Goal: Task Accomplishment & Management: Complete application form

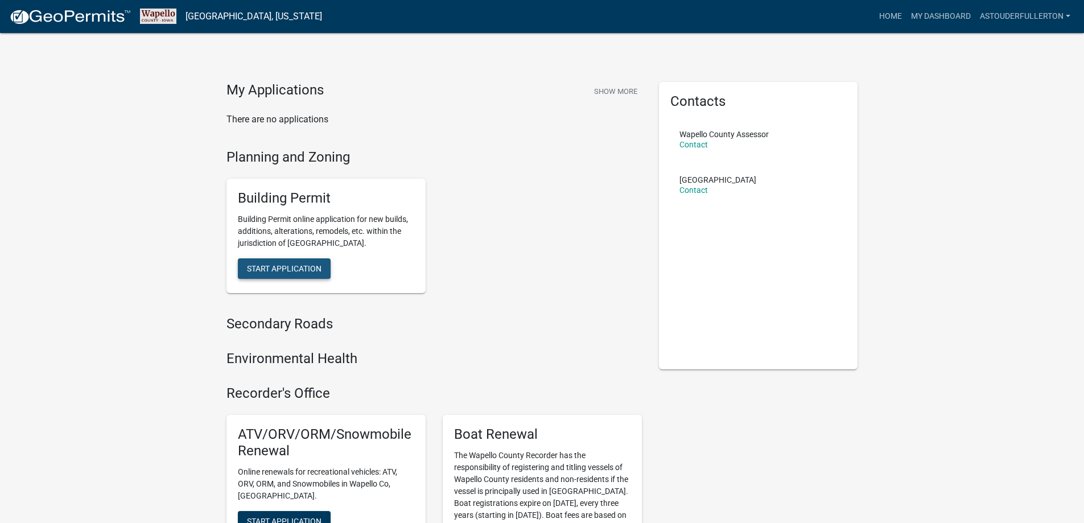
click at [294, 270] on span "Start Application" at bounding box center [284, 268] width 75 height 9
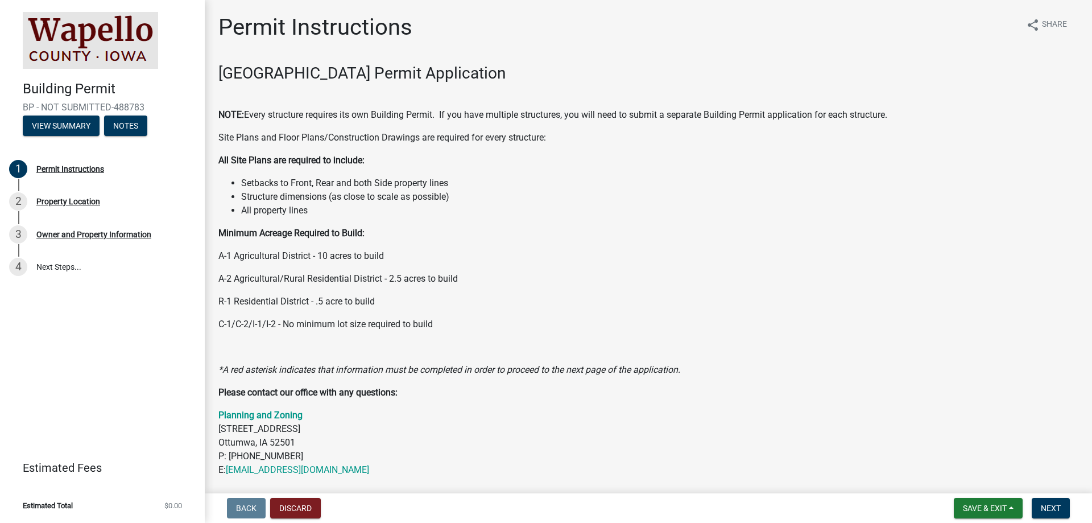
click at [134, 325] on div "Building Permit BP - NOT SUBMITTED-488783 View Summary Notes 1 Permit Instructi…" at bounding box center [102, 261] width 205 height 523
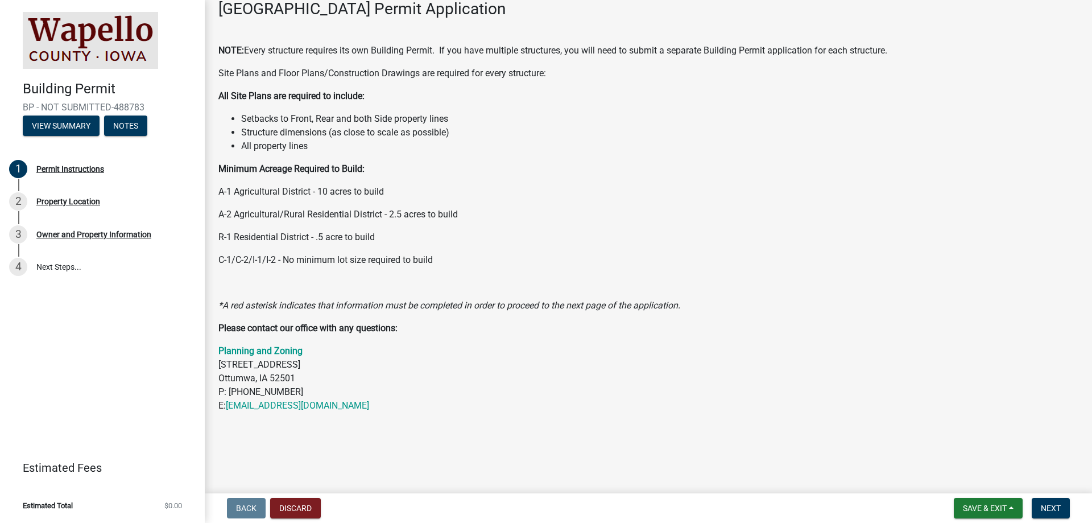
scroll to position [7, 0]
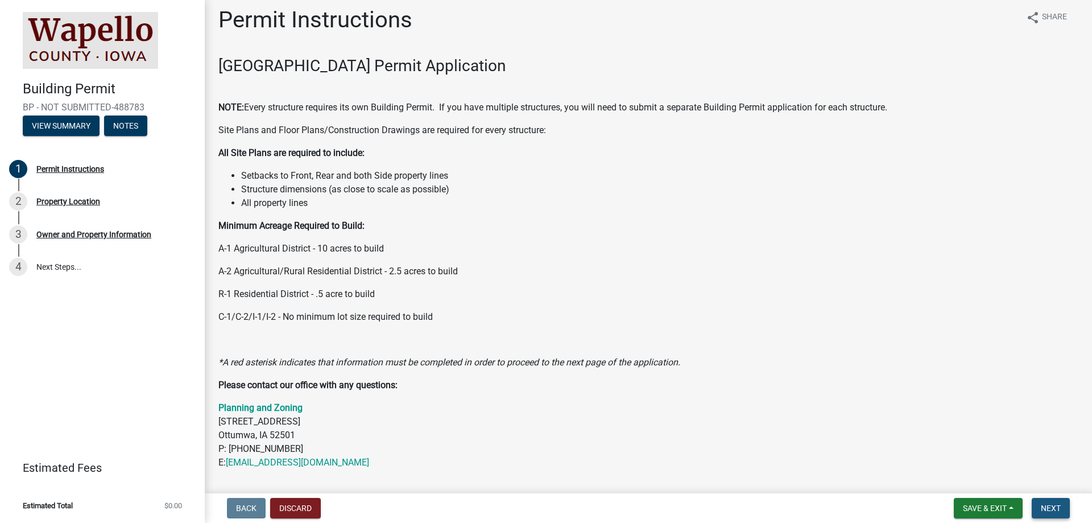
click at [1043, 502] on button "Next" at bounding box center [1051, 508] width 38 height 20
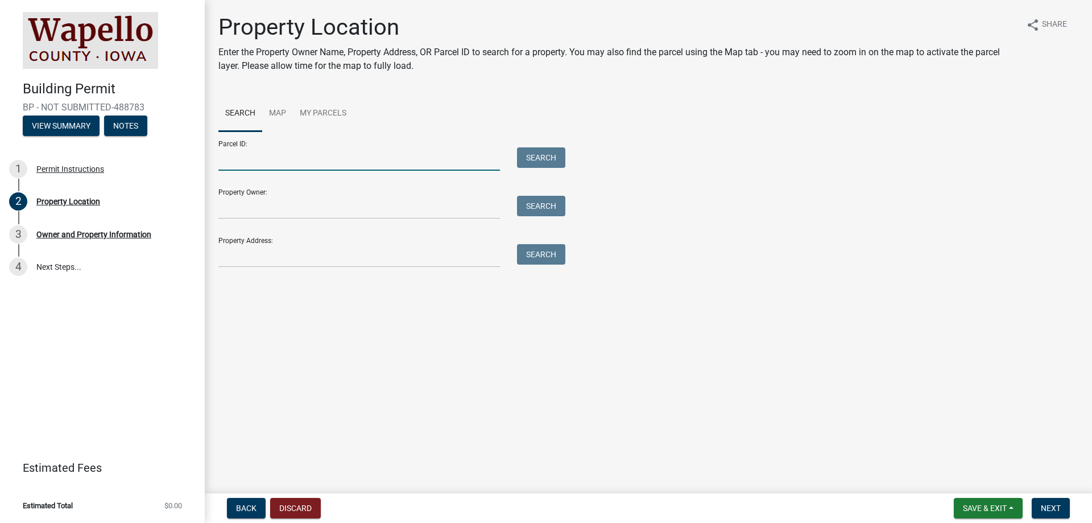
click at [376, 165] on input "Parcel ID:" at bounding box center [359, 158] width 282 height 23
paste input "001231840803010"
type input "001231840803010"
click at [537, 159] on button "Search" at bounding box center [541, 157] width 48 height 20
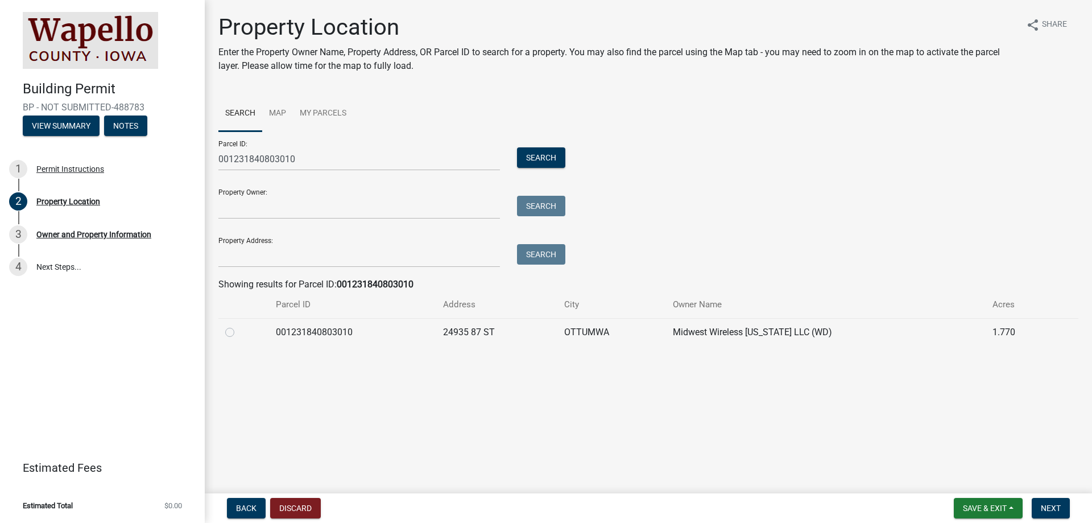
click at [233, 339] on td at bounding box center [243, 332] width 51 height 28
click at [239, 325] on label at bounding box center [239, 325] width 0 height 0
click at [239, 333] on input "radio" at bounding box center [242, 328] width 7 height 7
radio input "true"
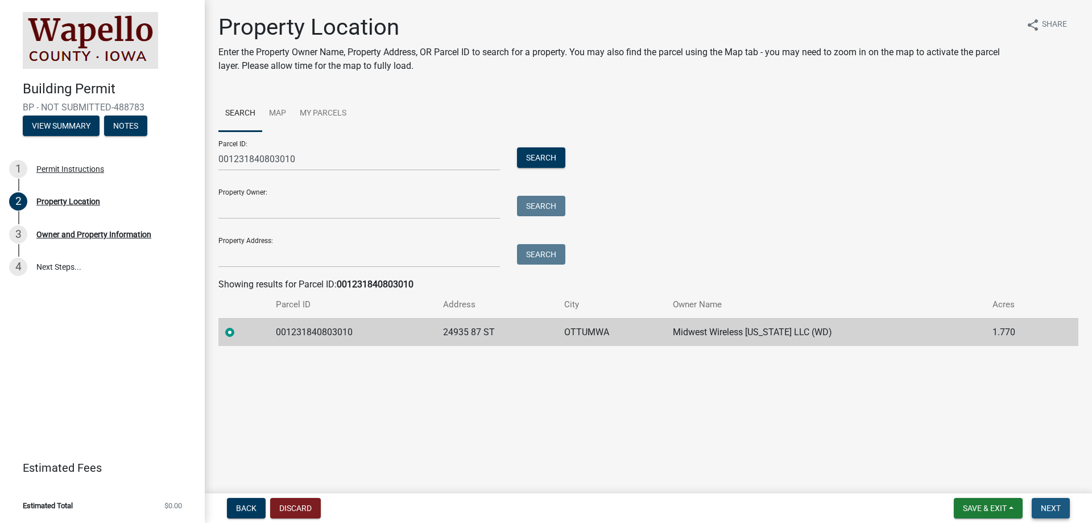
click at [1060, 506] on span "Next" at bounding box center [1051, 507] width 20 height 9
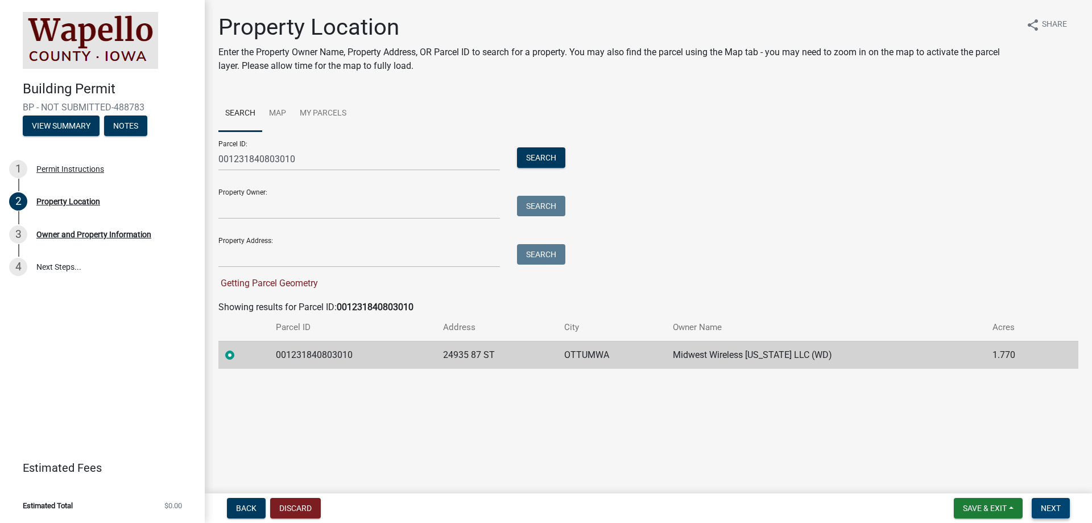
click at [1051, 506] on span "Next" at bounding box center [1051, 507] width 20 height 9
click at [638, 447] on main "Property Location Enter the Property Owner Name, Property Address, OR Parcel ID…" at bounding box center [649, 244] width 888 height 489
click at [316, 156] on input "001231840803010" at bounding box center [359, 158] width 282 height 23
click at [529, 155] on button "Search" at bounding box center [541, 157] width 48 height 20
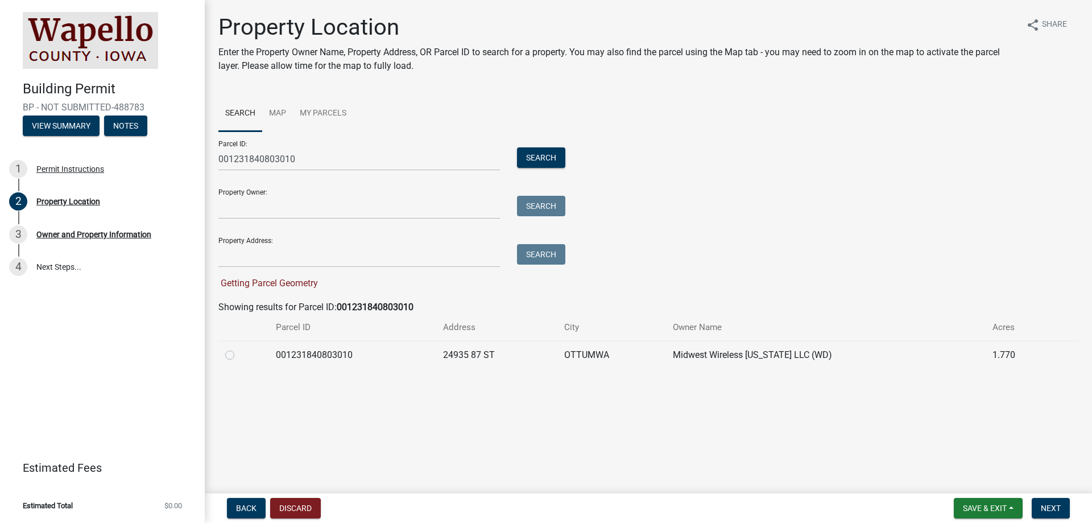
click at [239, 348] on label at bounding box center [239, 348] width 0 height 0
click at [239, 356] on input "radio" at bounding box center [242, 351] width 7 height 7
radio input "true"
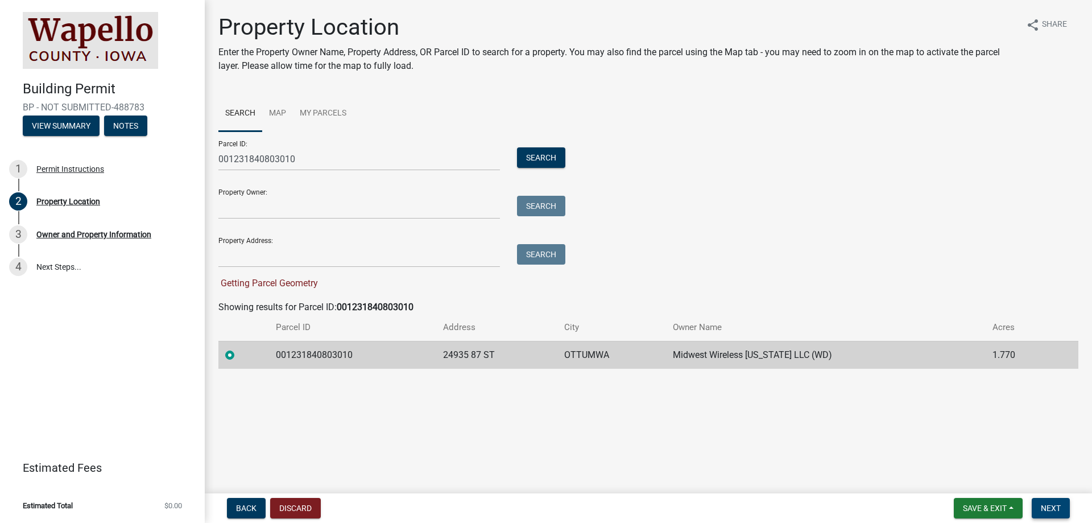
click at [1037, 508] on button "Next" at bounding box center [1051, 508] width 38 height 20
click at [558, 360] on td "24935 87 ST" at bounding box center [496, 355] width 121 height 28
click at [537, 355] on td "24935 87 ST" at bounding box center [496, 355] width 121 height 28
drag, startPoint x: 379, startPoint y: 356, endPoint x: 318, endPoint y: 361, distance: 61.6
click at [370, 359] on td "001231840803010" at bounding box center [352, 355] width 167 height 28
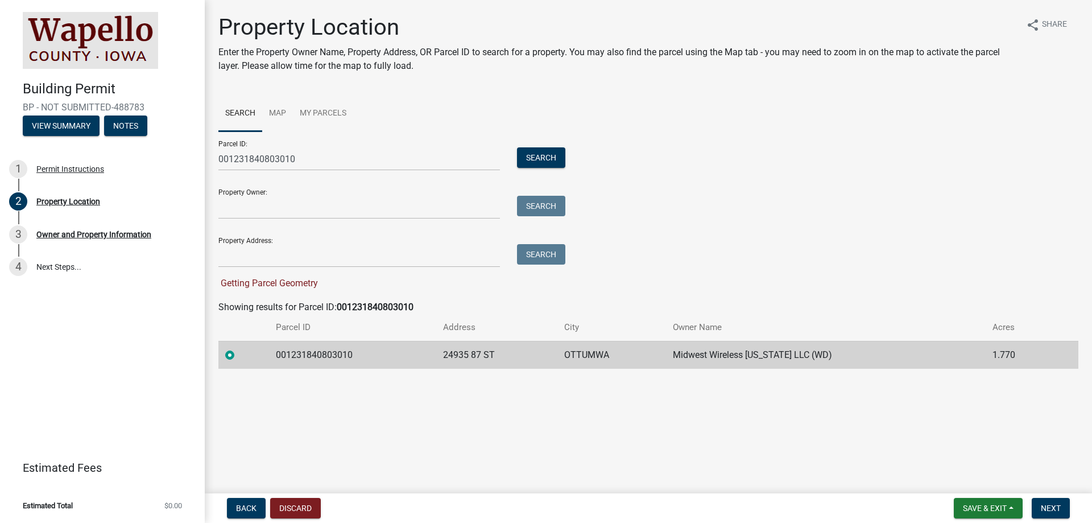
click at [318, 361] on td "001231840803010" at bounding box center [352, 355] width 167 height 28
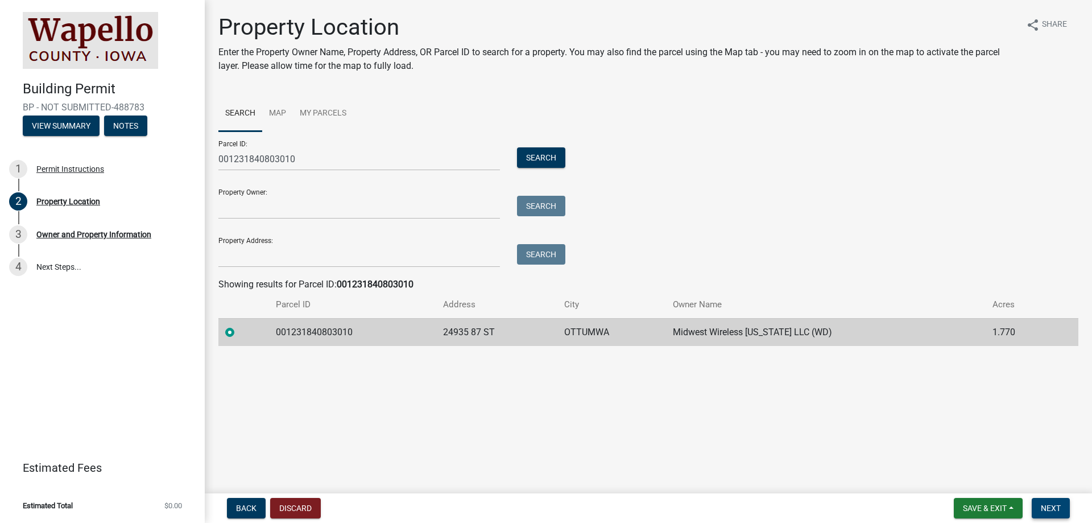
click at [1056, 508] on span "Next" at bounding box center [1051, 507] width 20 height 9
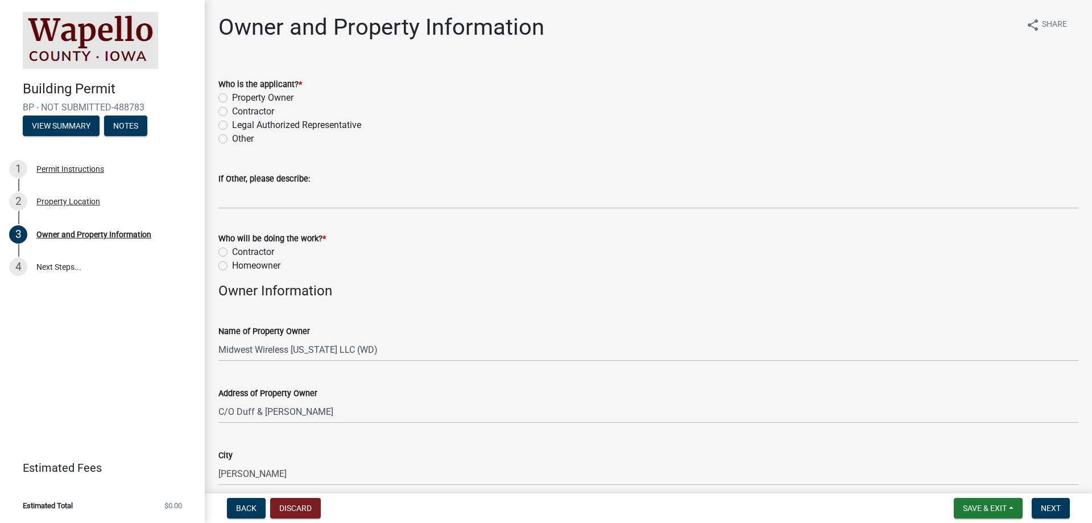
click at [232, 267] on label "Homeowner" at bounding box center [256, 266] width 48 height 14
click at [232, 266] on input "Homeowner" at bounding box center [235, 262] width 7 height 7
radio input "true"
click at [225, 246] on div "Contractor" at bounding box center [648, 252] width 860 height 14
click at [232, 249] on label "Contractor" at bounding box center [253, 252] width 42 height 14
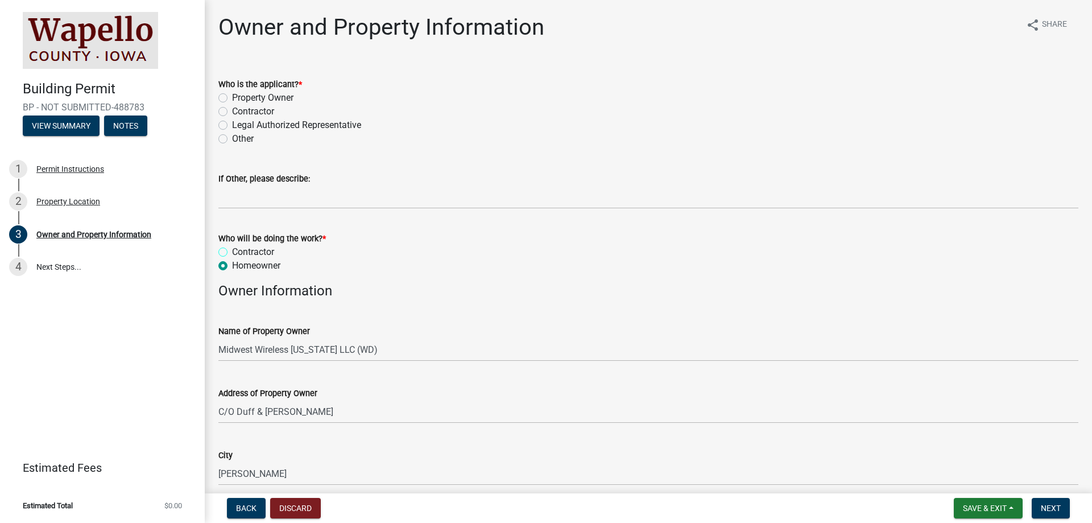
click at [232, 249] on input "Contractor" at bounding box center [235, 248] width 7 height 7
radio input "true"
click at [232, 124] on label "Legal Authorized Representative" at bounding box center [296, 125] width 129 height 14
click at [232, 124] on input "Legal Authorized Representative" at bounding box center [235, 121] width 7 height 7
radio input "true"
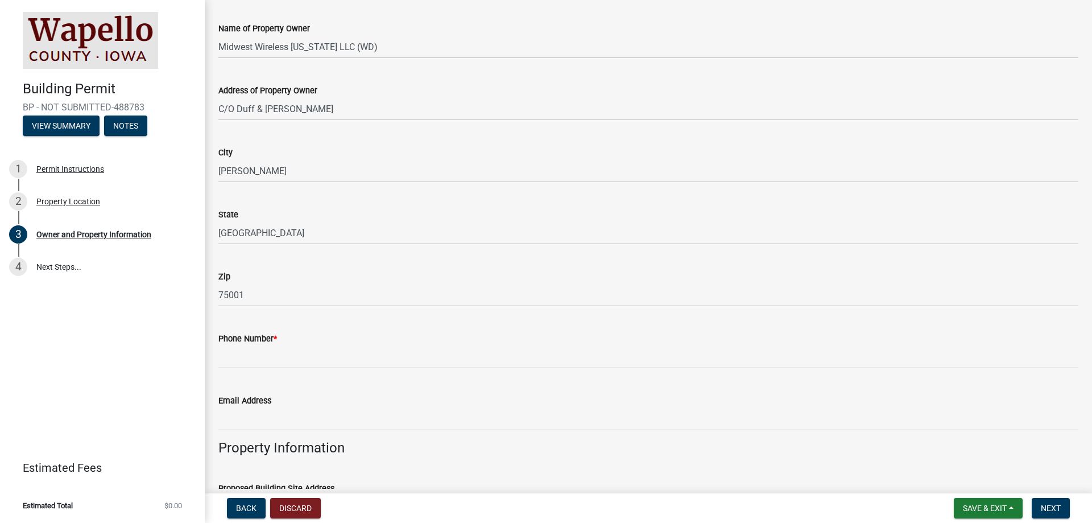
scroll to position [455, 0]
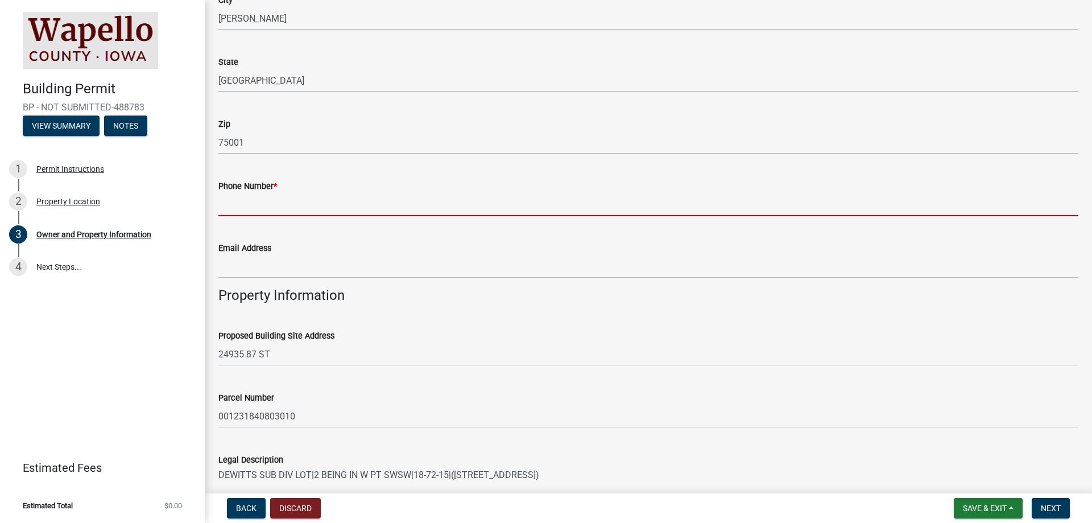
click at [266, 208] on input "Phone Number *" at bounding box center [648, 204] width 860 height 23
type input "1234567890"
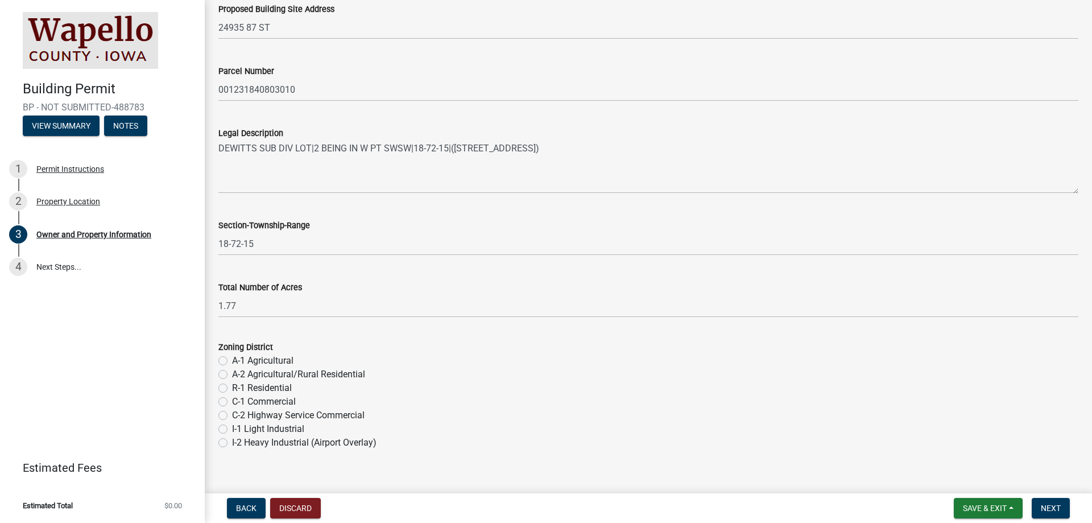
scroll to position [797, 0]
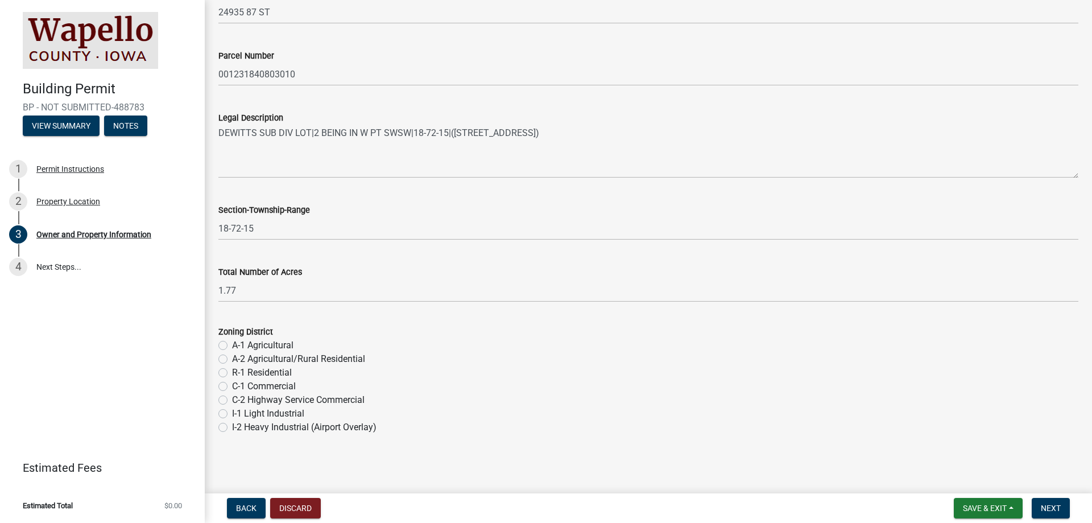
click at [232, 381] on label "C-1 Commercial" at bounding box center [264, 386] width 64 height 14
click at [232, 381] on input "C-1 Commercial" at bounding box center [235, 382] width 7 height 7
radio input "true"
click at [1050, 509] on span "Next" at bounding box center [1051, 507] width 20 height 9
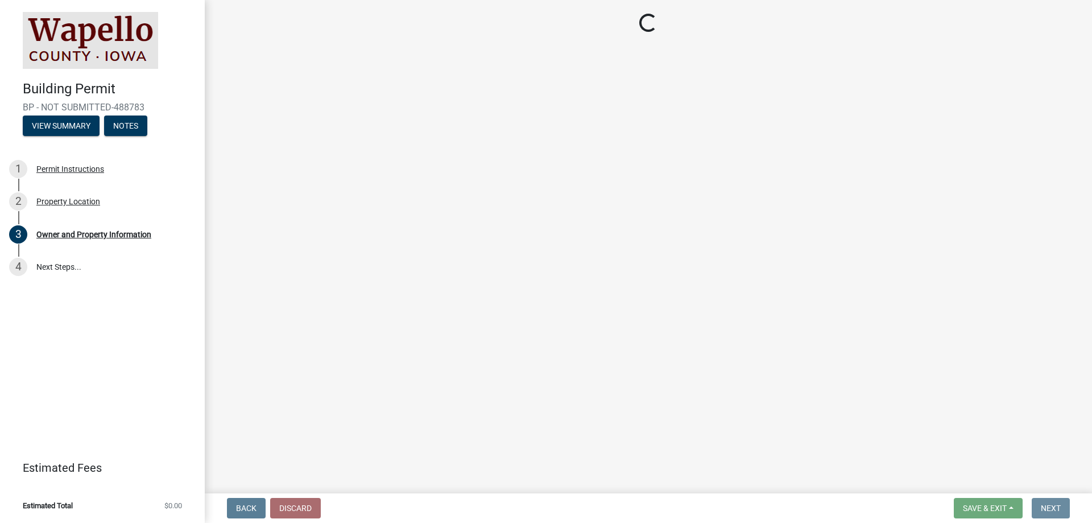
scroll to position [0, 0]
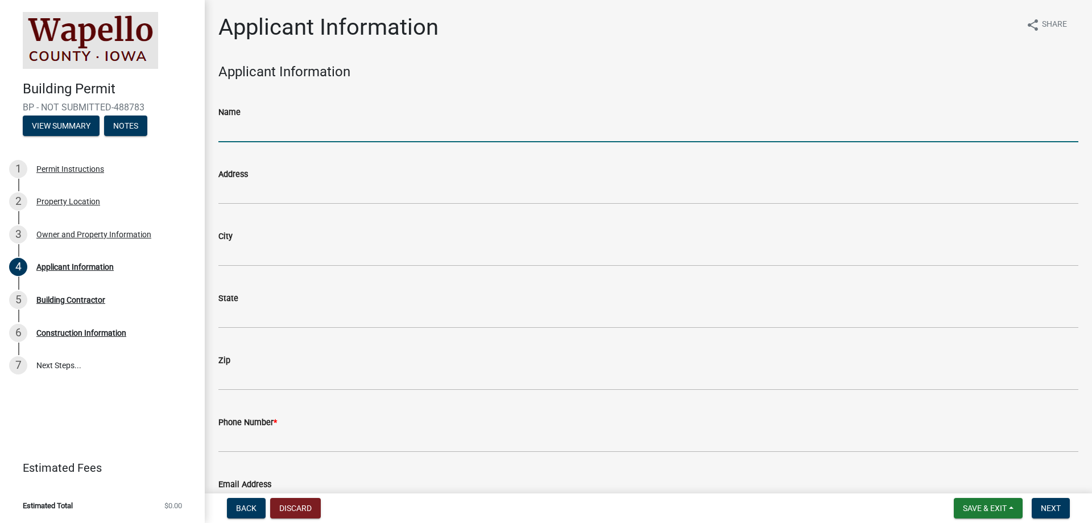
click at [264, 130] on input "Name" at bounding box center [648, 130] width 860 height 23
type input "Verizon Wireless"
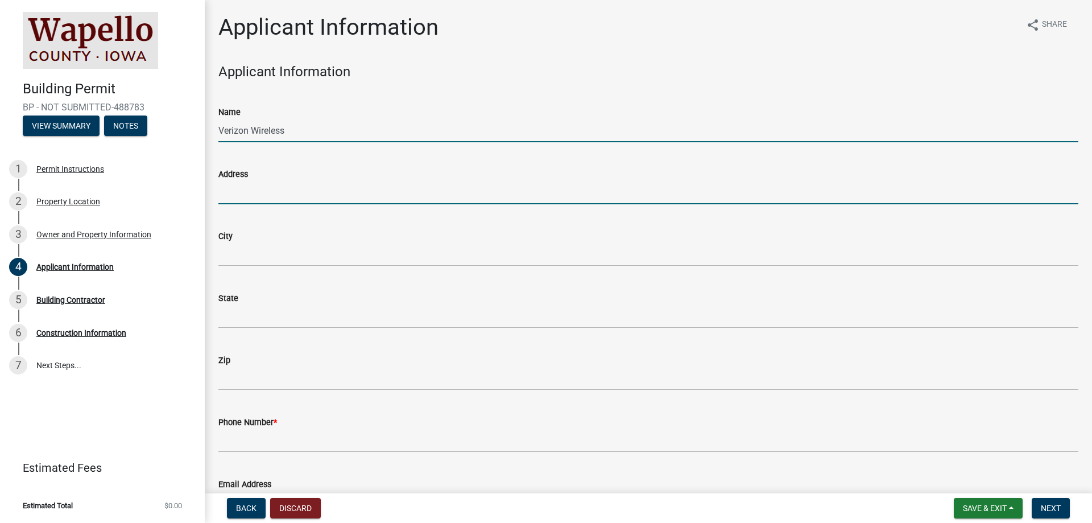
click at [295, 189] on input "Address" at bounding box center [648, 192] width 860 height 23
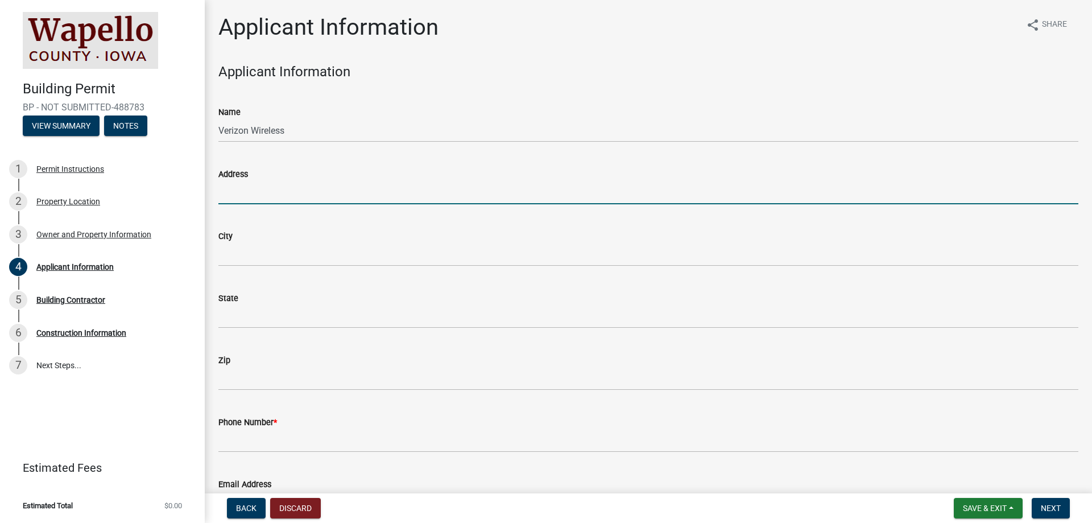
type input "[STREET_ADDRESS][PERSON_NAME]"
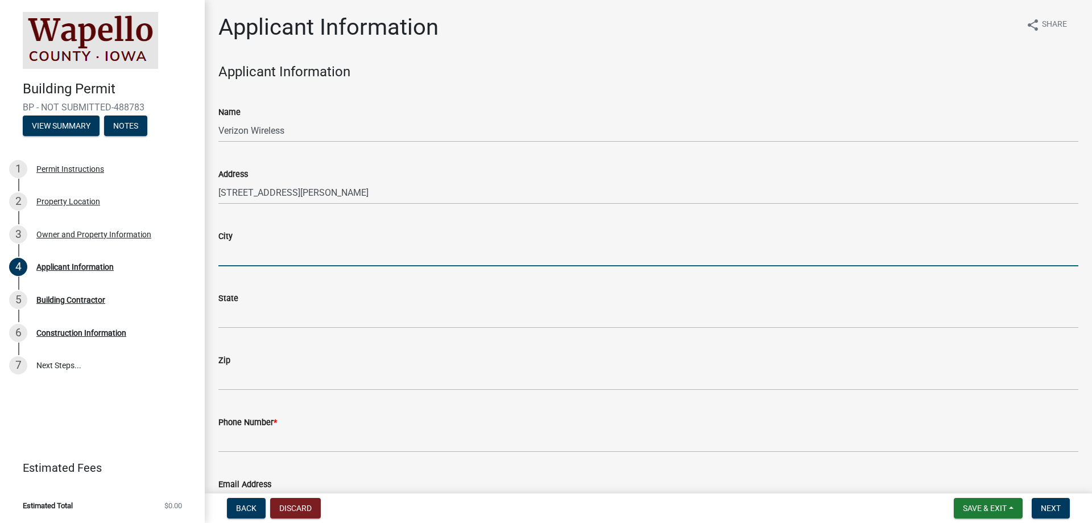
drag, startPoint x: 254, startPoint y: 245, endPoint x: 254, endPoint y: 254, distance: 9.1
click at [254, 246] on input "City" at bounding box center [648, 254] width 860 height 23
type input "Bloomington"
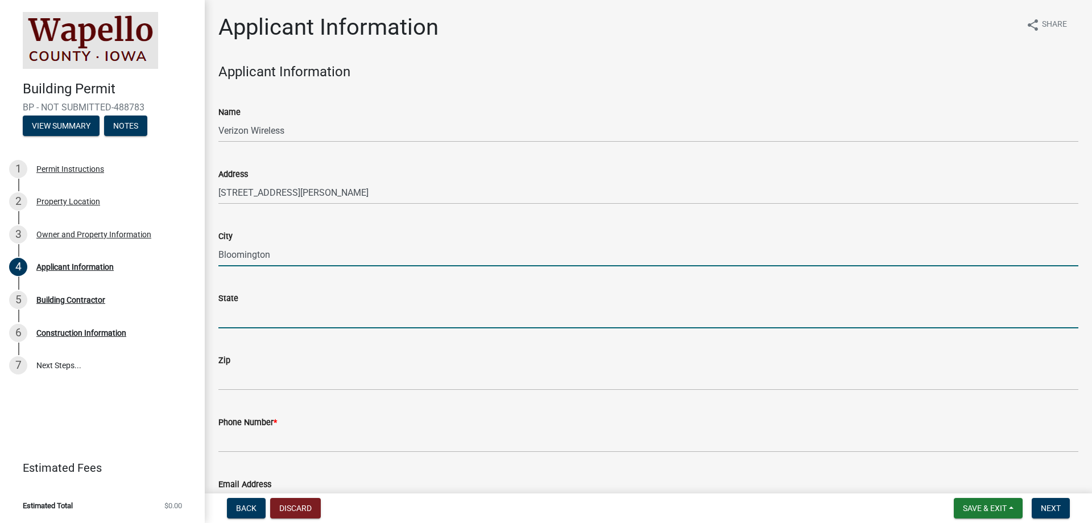
click at [249, 309] on input "State" at bounding box center [648, 316] width 860 height 23
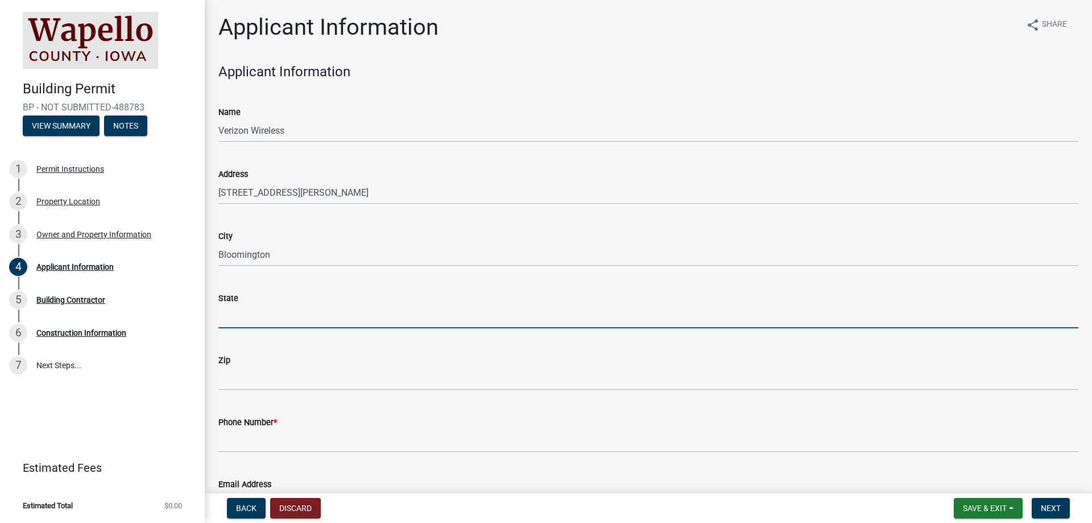
type input "MN"
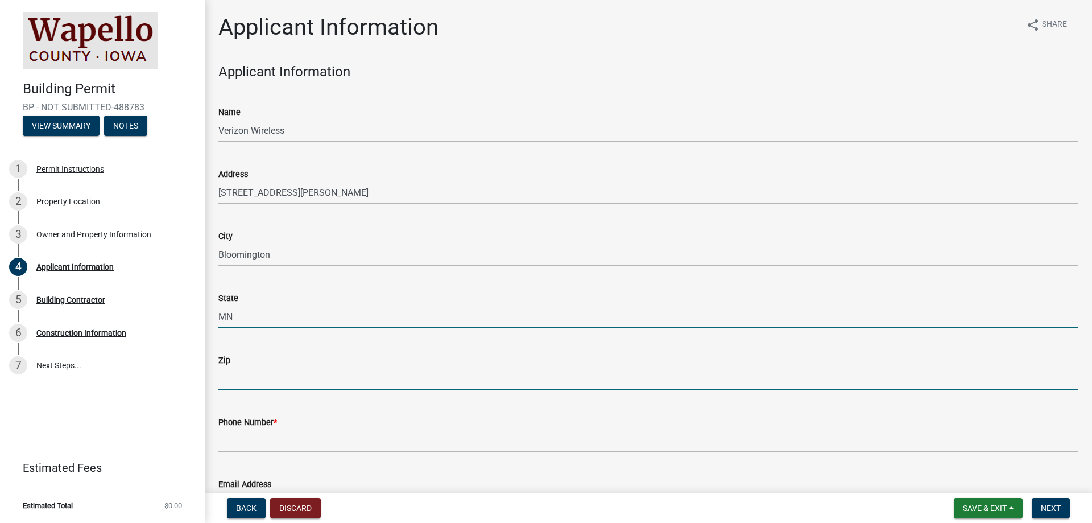
drag, startPoint x: 255, startPoint y: 379, endPoint x: 261, endPoint y: 383, distance: 6.5
click at [255, 379] on input "Zip" at bounding box center [648, 378] width 860 height 23
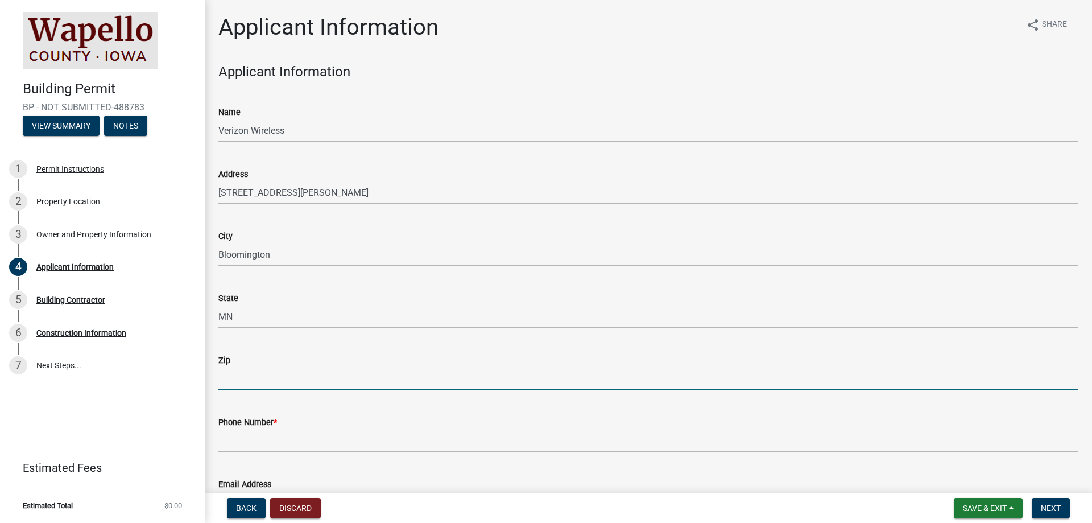
type input "55438"
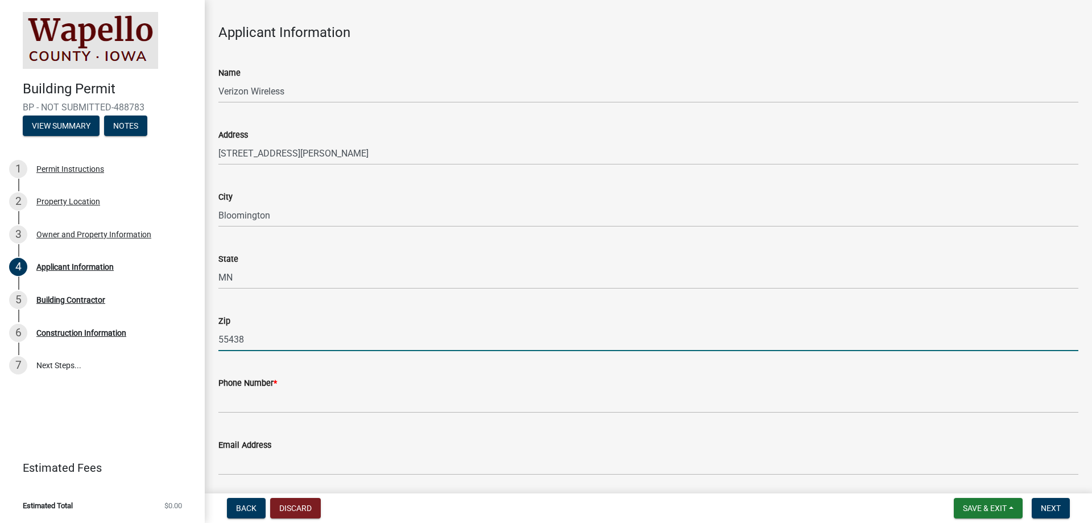
scroll to position [79, 0]
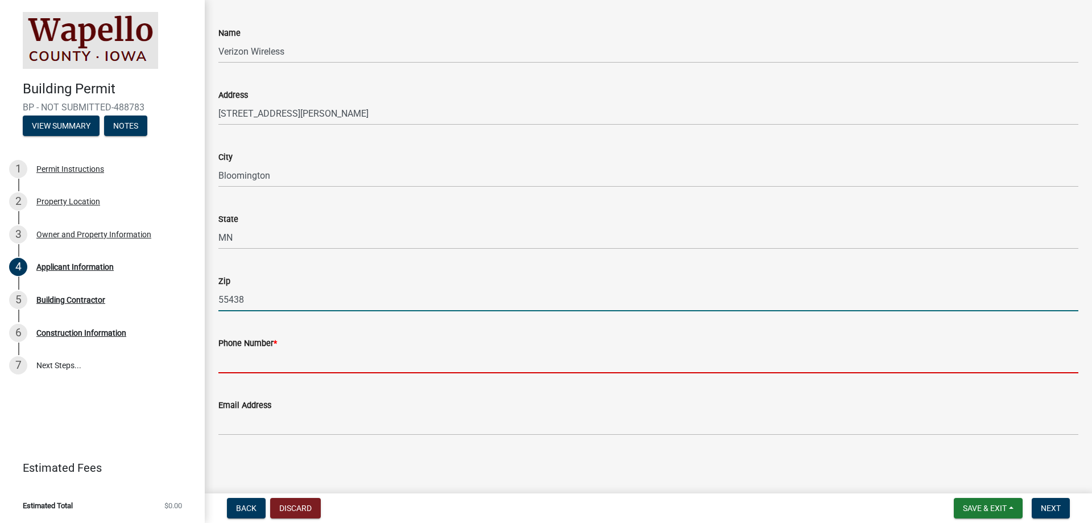
click at [246, 356] on input "Phone Number *" at bounding box center [648, 361] width 860 height 23
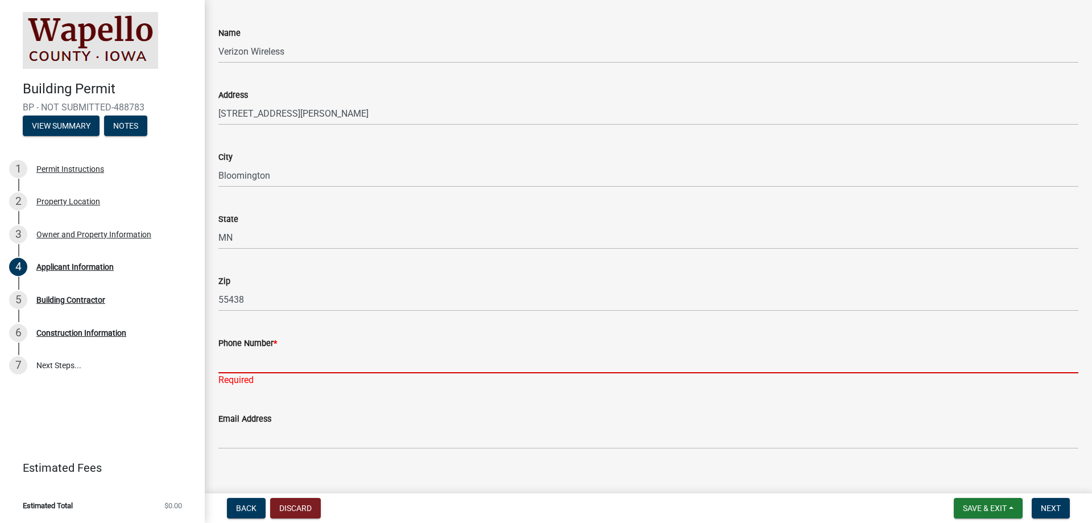
click at [274, 363] on input "Phone Number *" at bounding box center [648, 361] width 860 height 23
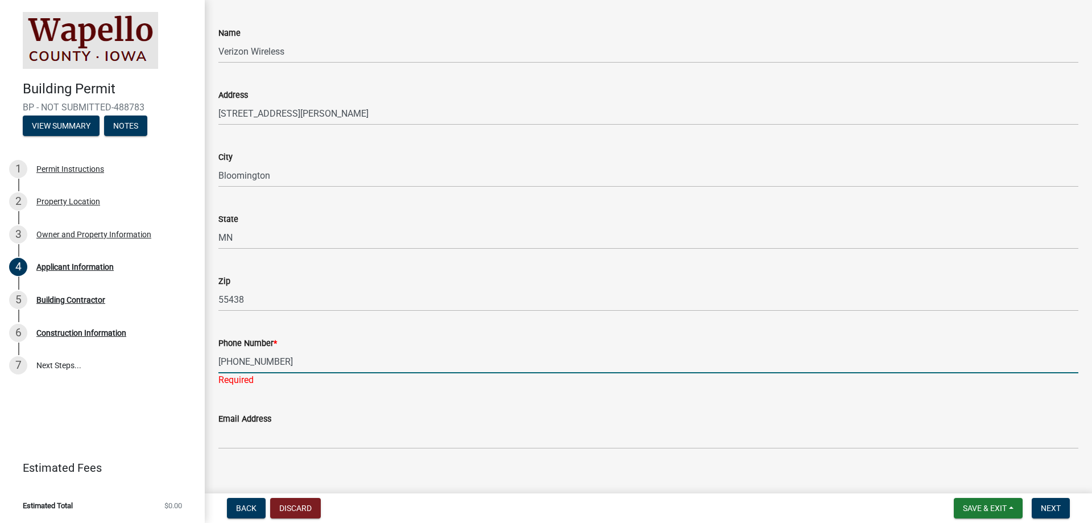
type input "[PHONE_NUMBER]"
click at [330, 398] on div "Email Address" at bounding box center [648, 422] width 860 height 53
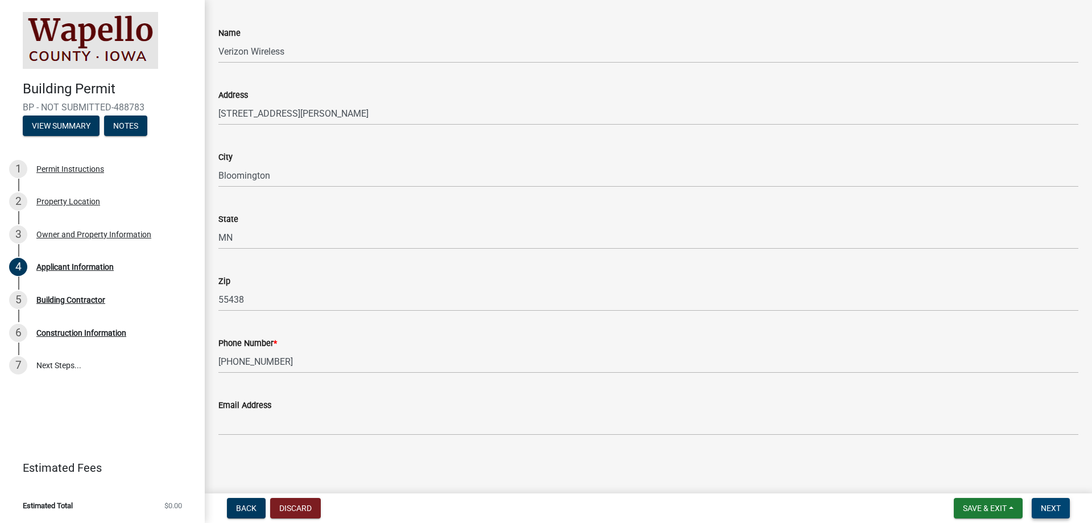
click at [1045, 502] on button "Next" at bounding box center [1051, 508] width 38 height 20
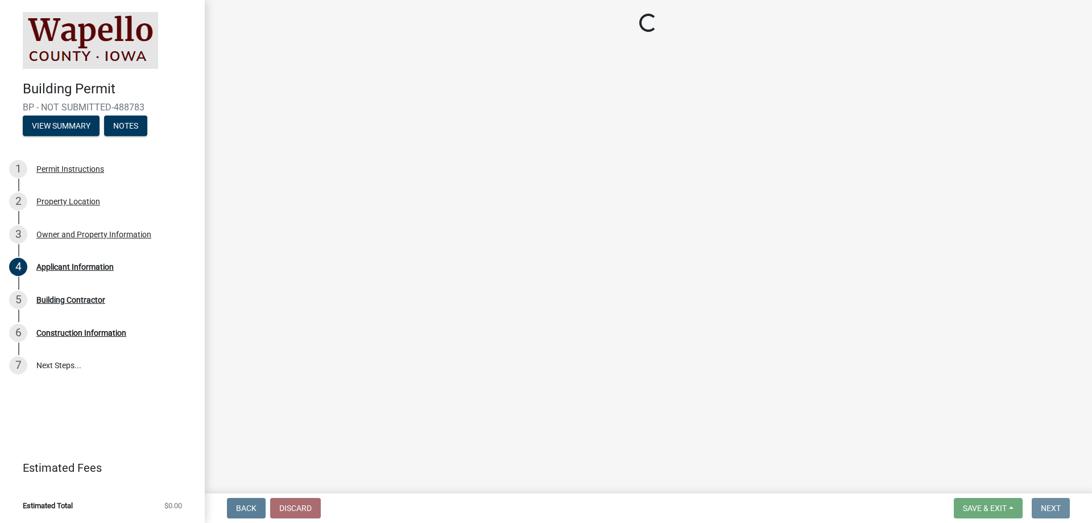
scroll to position [0, 0]
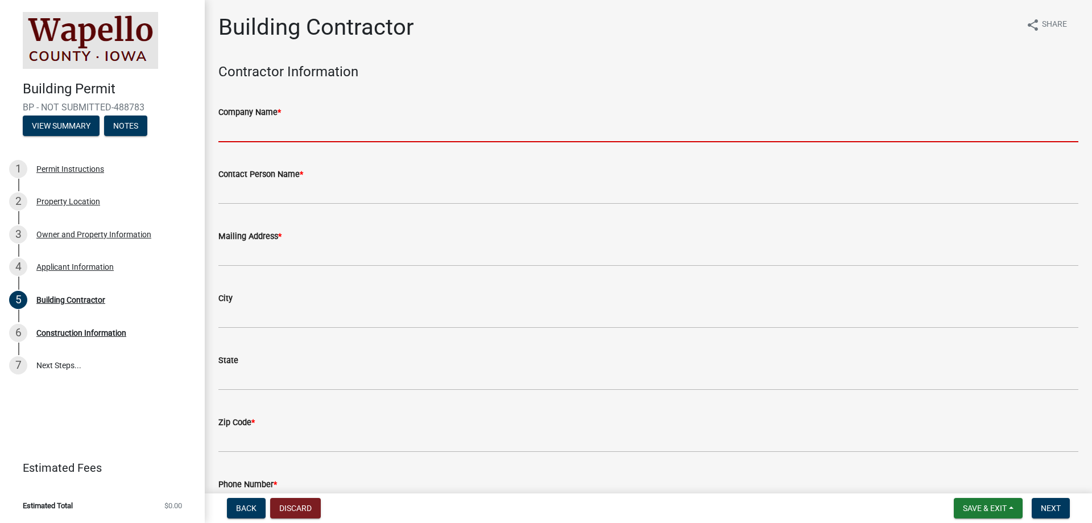
click at [322, 129] on input "Company Name *" at bounding box center [648, 130] width 860 height 23
click at [333, 123] on input "Company Name *" at bounding box center [648, 130] width 860 height 23
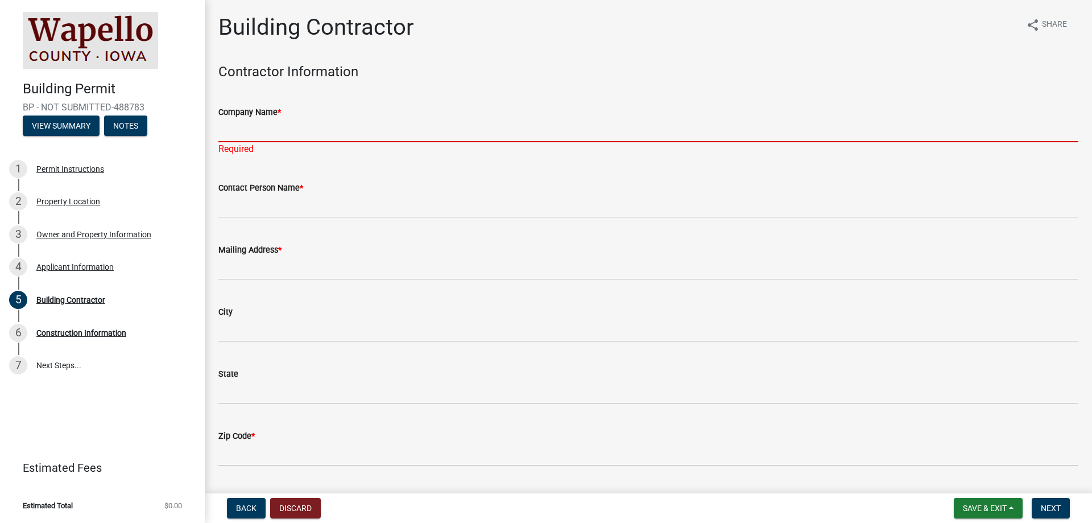
drag, startPoint x: 316, startPoint y: 126, endPoint x: 311, endPoint y: 132, distance: 7.7
click at [316, 126] on input "Company Name *" at bounding box center [648, 130] width 860 height 23
paste input "[PERSON_NAME] TOWER SERVICE LLC"
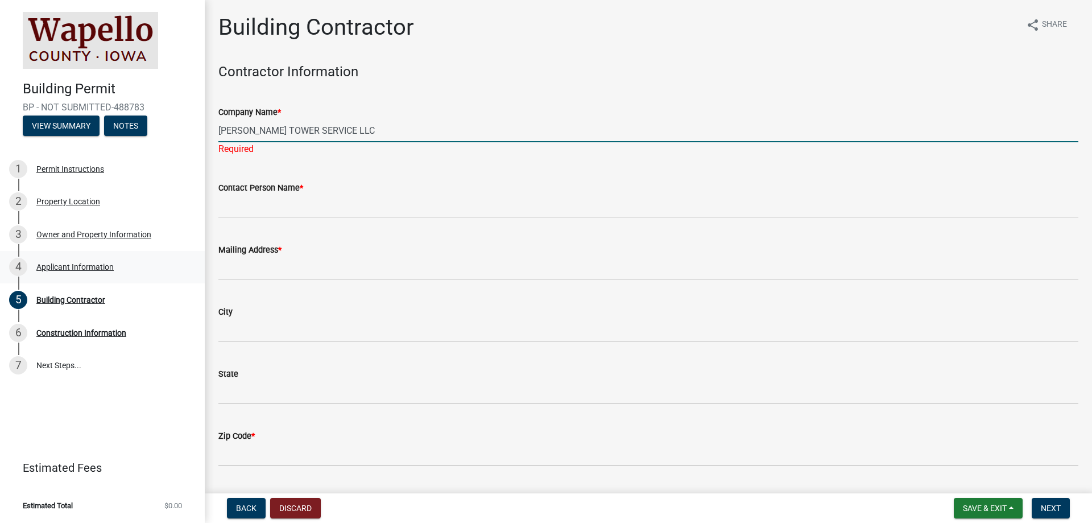
type input "[PERSON_NAME] TOWER SERVICE LLC"
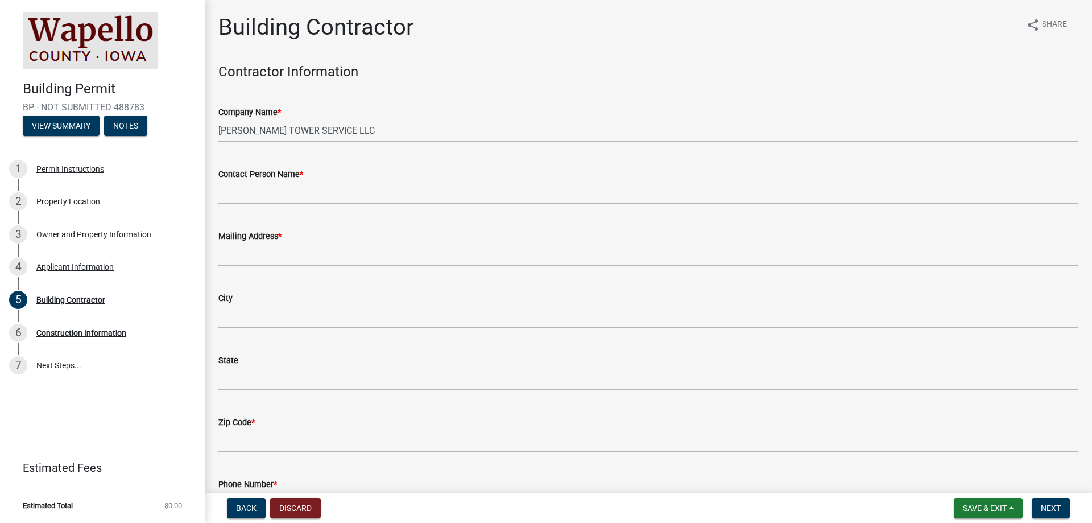
click at [298, 205] on wm-data-entity-input "Contact Person Name *" at bounding box center [648, 182] width 860 height 62
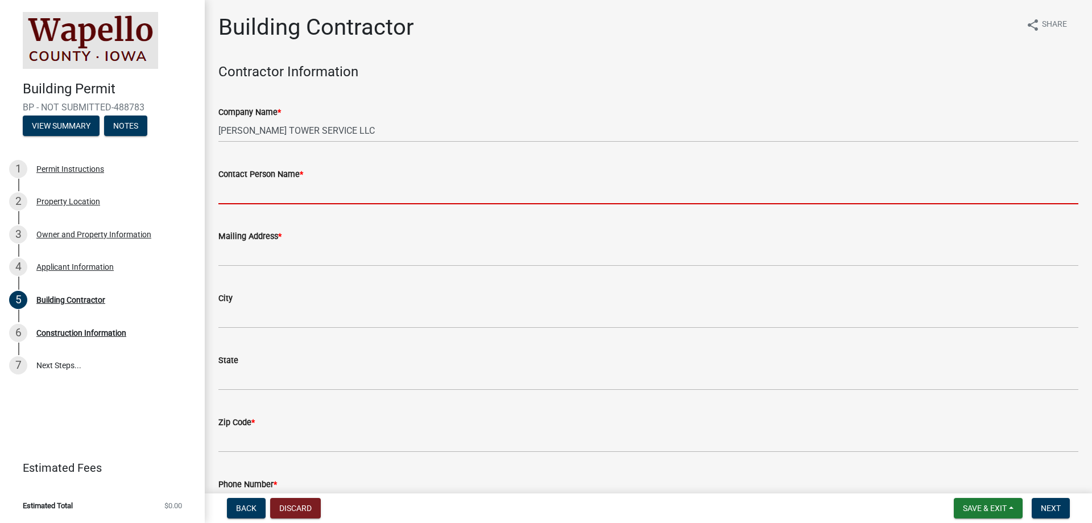
click at [289, 193] on input "Contact Person Name *" at bounding box center [648, 192] width 860 height 23
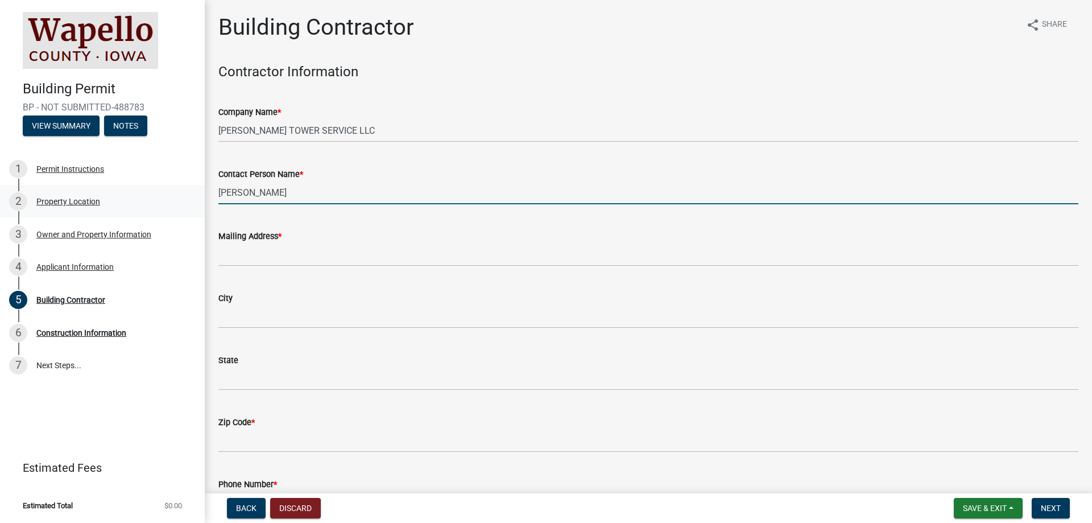
type input "[PERSON_NAME]"
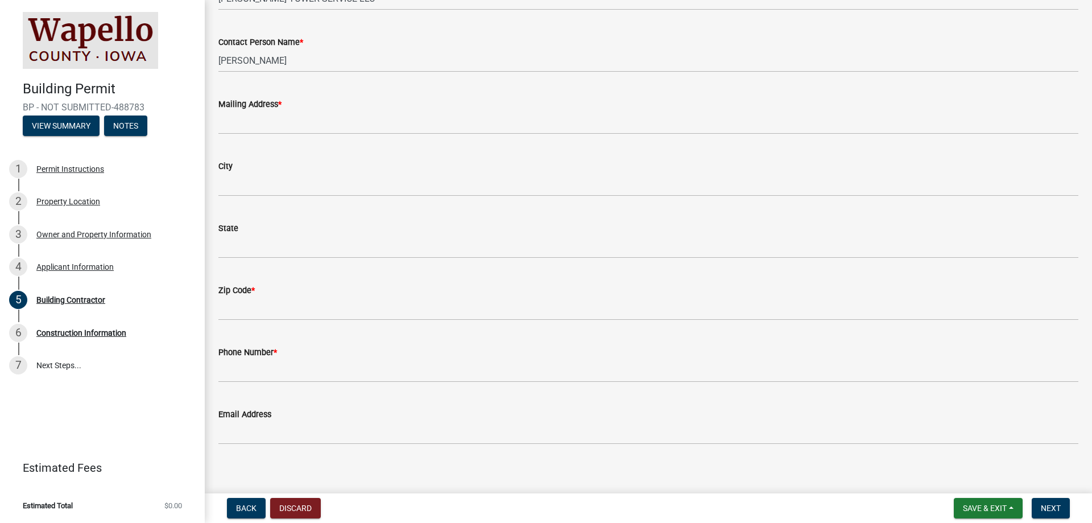
scroll to position [141, 0]
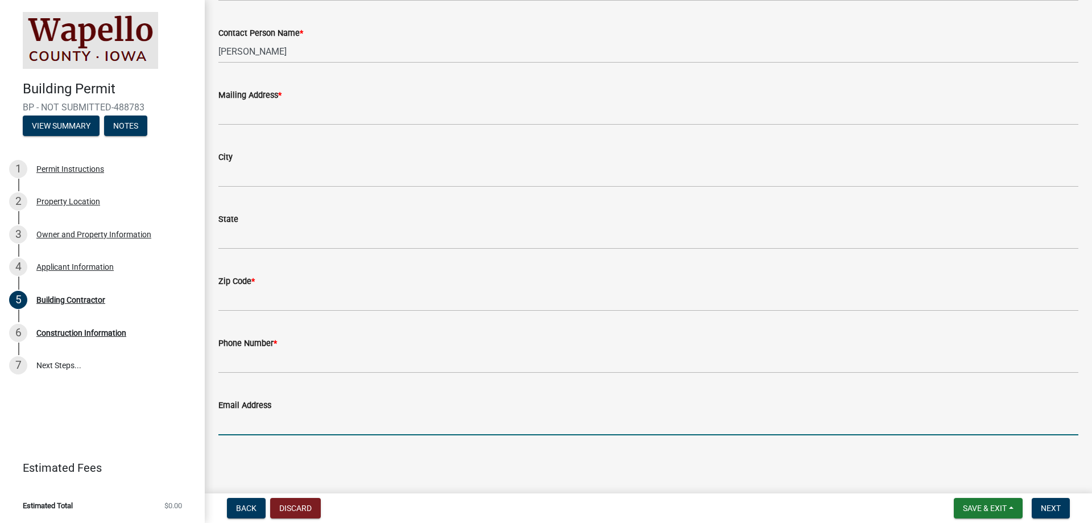
click at [261, 423] on input "Email Address" at bounding box center [648, 423] width 860 height 23
paste input "[PERSON_NAME][EMAIL_ADDRESS][DOMAIN_NAME]"
type input "[PERSON_NAME][EMAIL_ADDRESS][DOMAIN_NAME]"
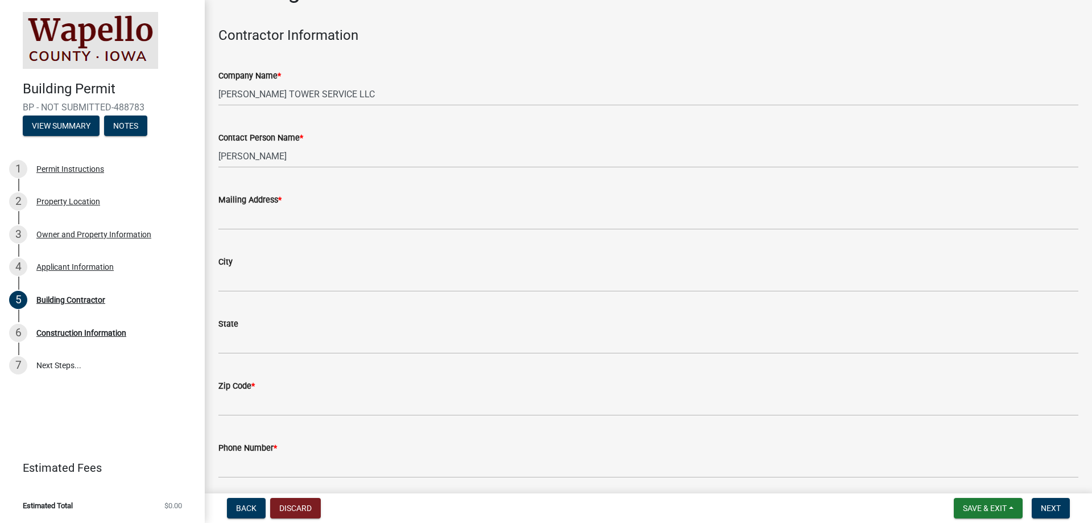
scroll to position [57, 0]
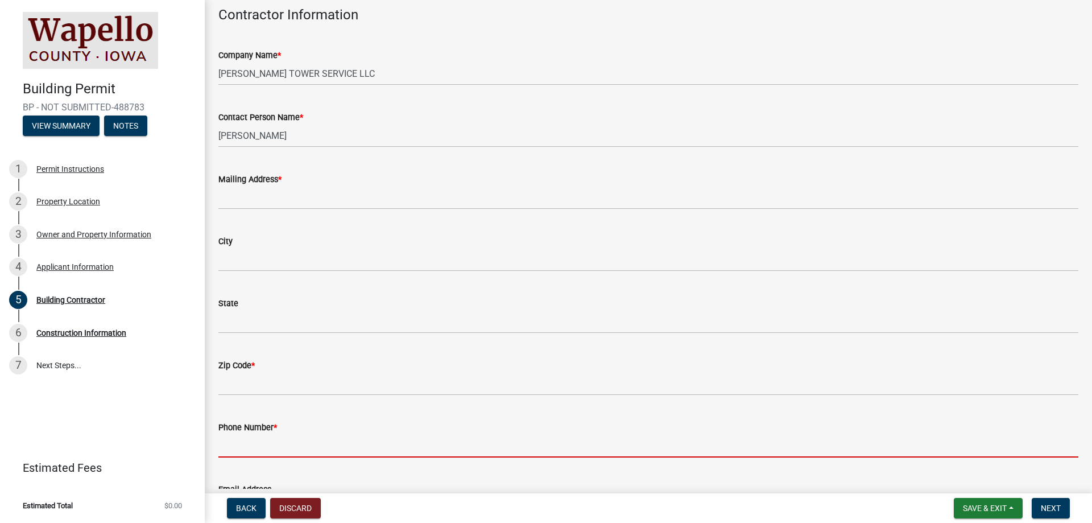
click at [351, 449] on input "Phone Number *" at bounding box center [648, 445] width 860 height 23
paste input "[PHONE_NUMBER]"
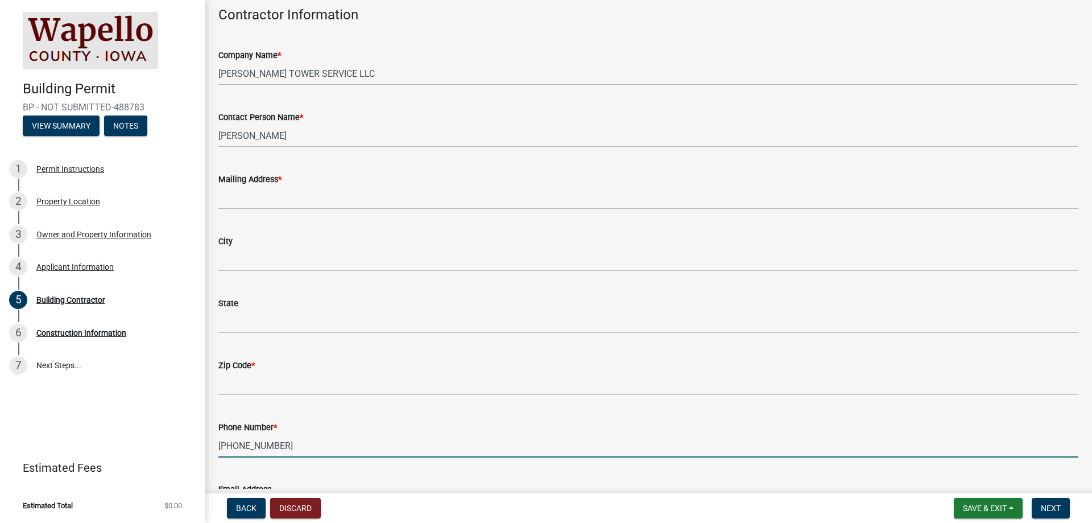
type input "[PHONE_NUMBER]"
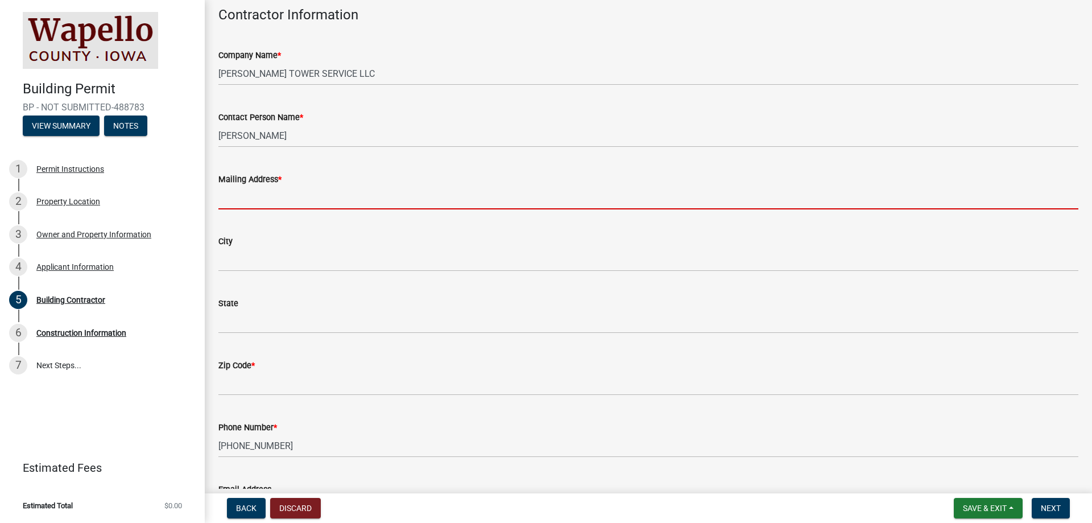
click at [328, 191] on input "Mailing Address *" at bounding box center [648, 197] width 860 height 23
paste input "20220 IA-5, [GEOGRAPHIC_DATA], [GEOGRAPHIC_DATA] 50047"
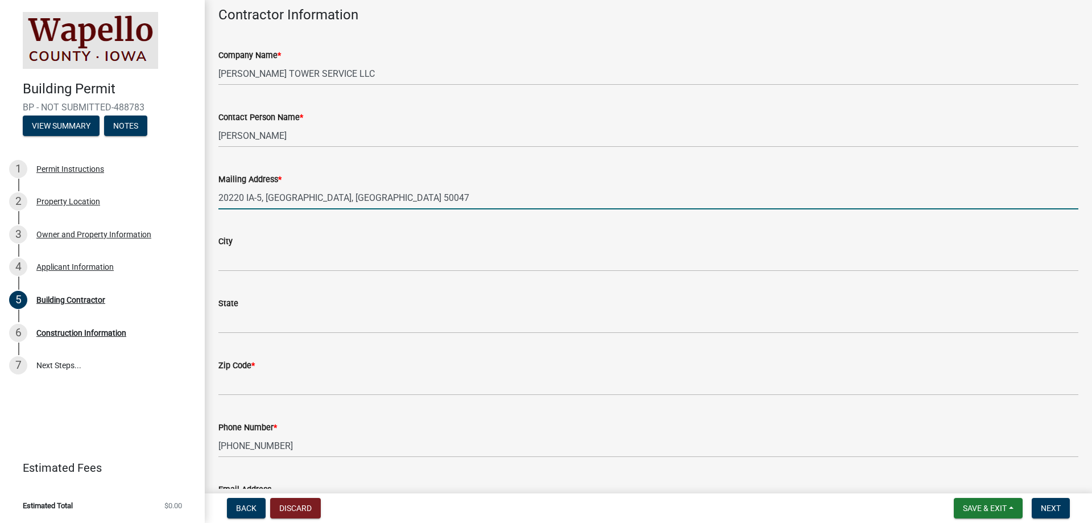
click at [283, 197] on input "20220 IA-5, [GEOGRAPHIC_DATA], [GEOGRAPHIC_DATA] 50047" at bounding box center [648, 197] width 860 height 23
type input "20220 IA-5, , IA 50047"
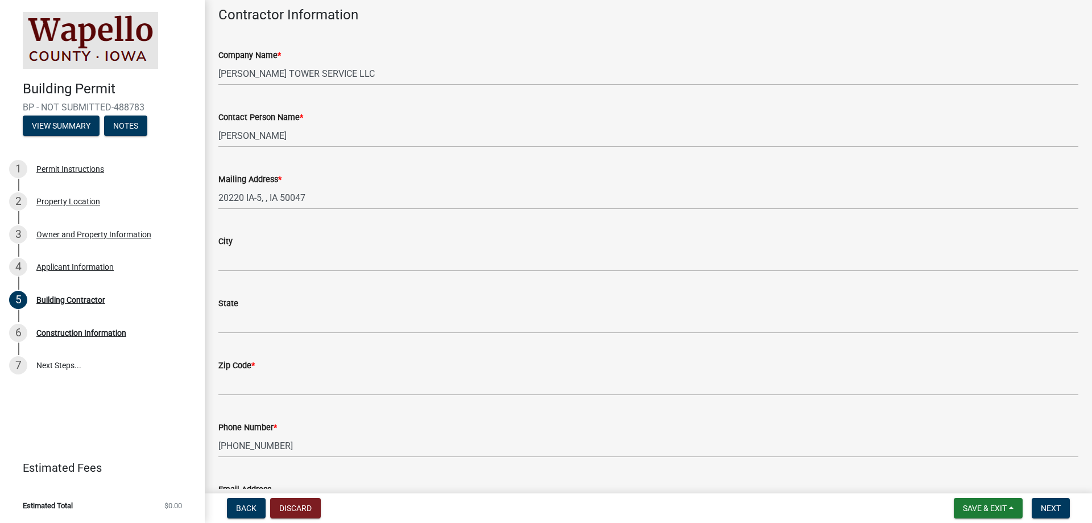
click at [249, 245] on div "City" at bounding box center [648, 241] width 860 height 14
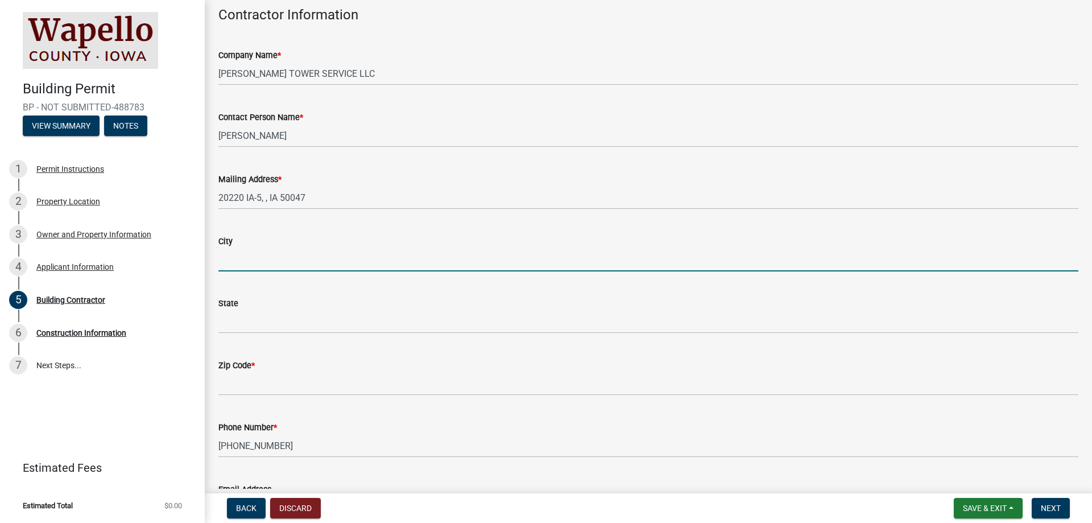
click at [249, 257] on input "City" at bounding box center [648, 259] width 860 height 23
paste input "[GEOGRAPHIC_DATA]"
type input "[GEOGRAPHIC_DATA]"
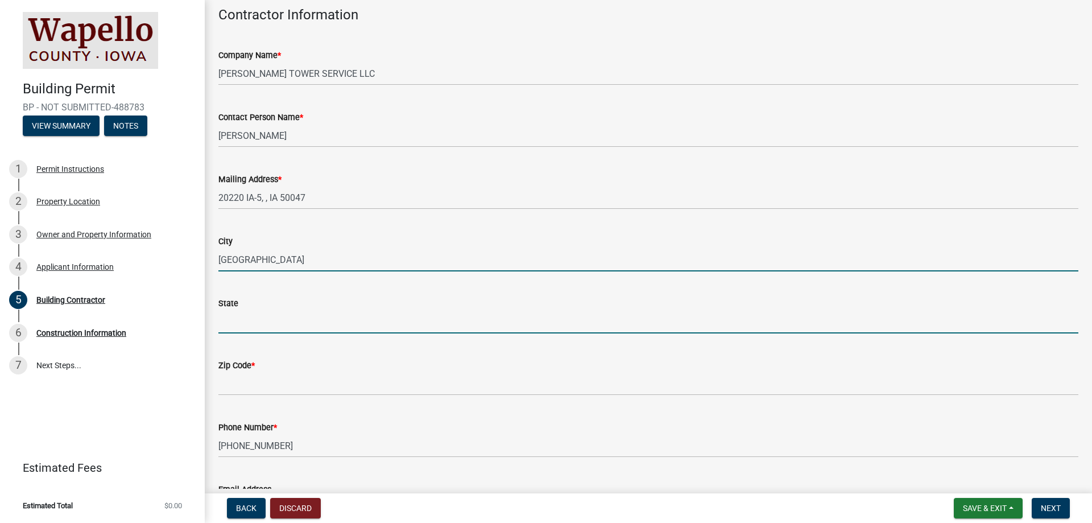
click at [245, 330] on input "State" at bounding box center [648, 321] width 860 height 23
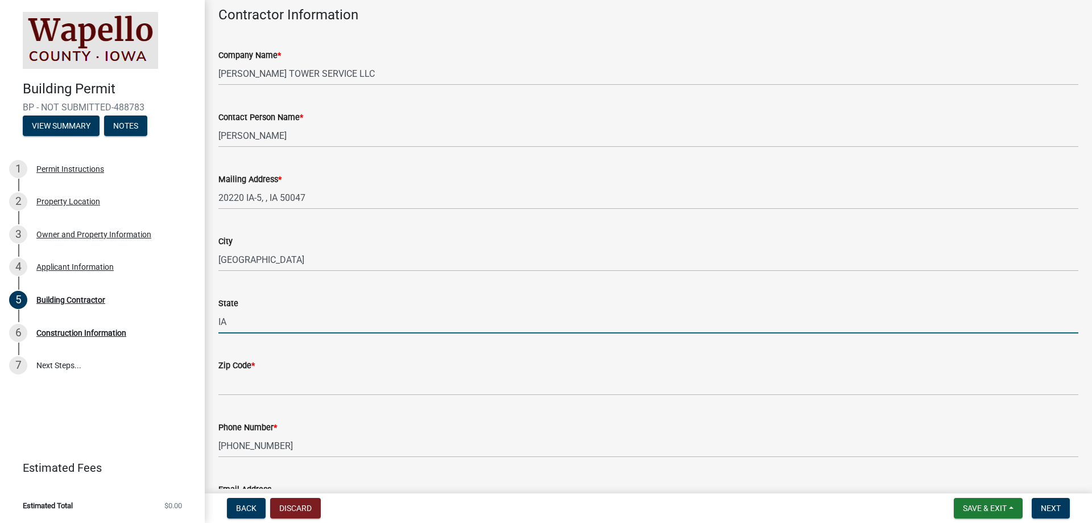
type input "IA"
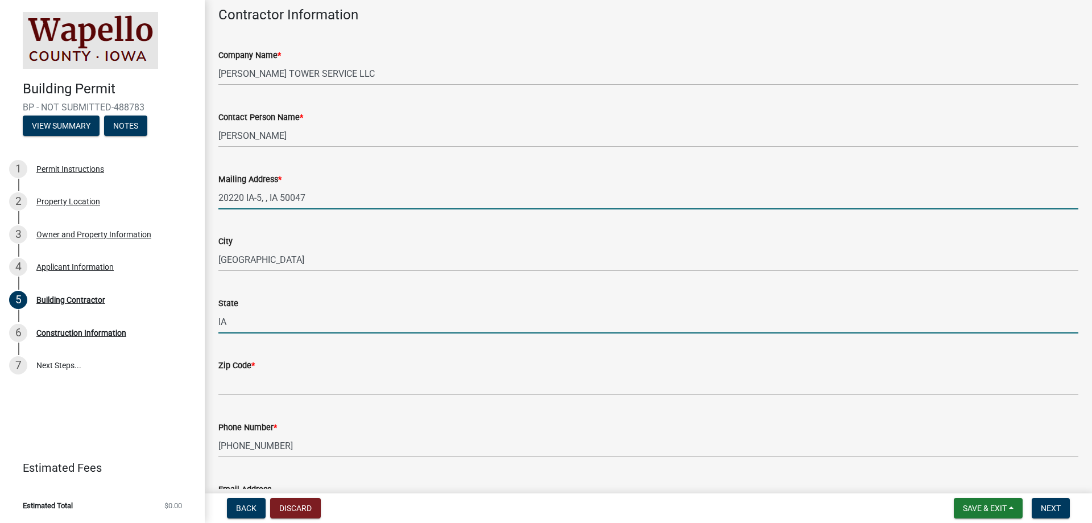
click at [300, 190] on input "20220 IA-5, , IA 50047" at bounding box center [648, 197] width 860 height 23
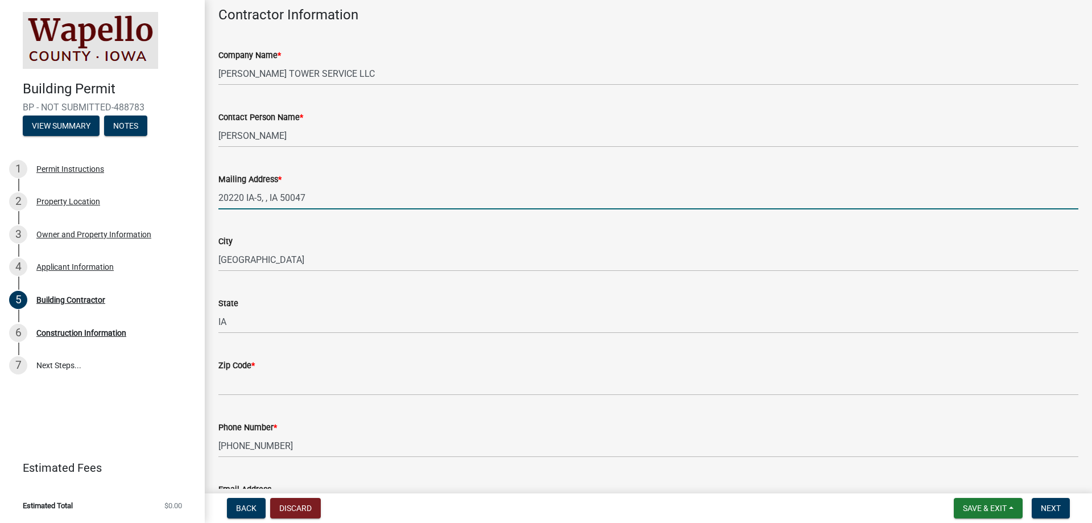
click at [298, 205] on input "20220 IA-5, , IA 50047" at bounding box center [648, 197] width 860 height 23
click at [298, 204] on input "20220 IA-5, , IA 50047" at bounding box center [648, 197] width 860 height 23
click at [299, 197] on input "20220 IA-5, , IA 50047" at bounding box center [648, 197] width 860 height 23
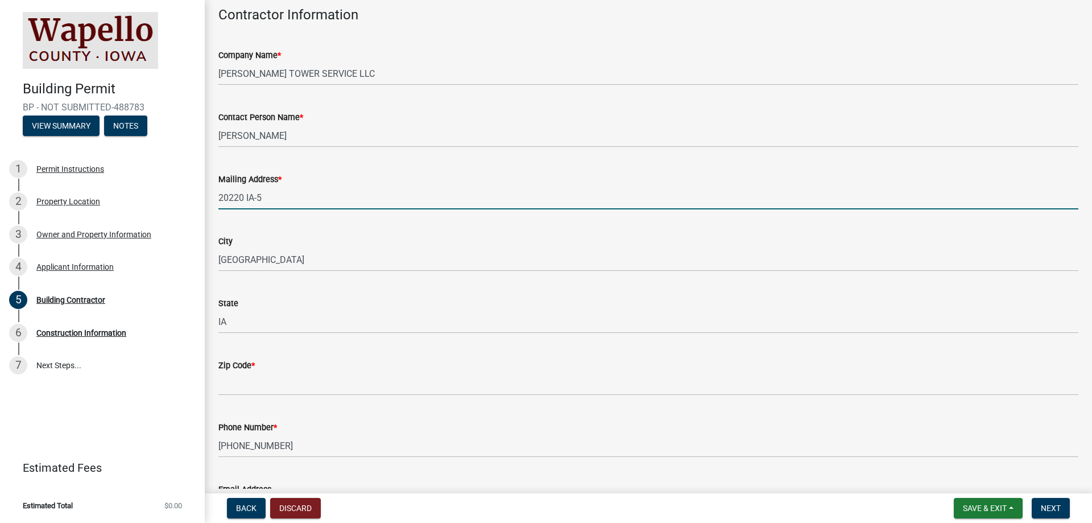
type input "20220 IA-5"
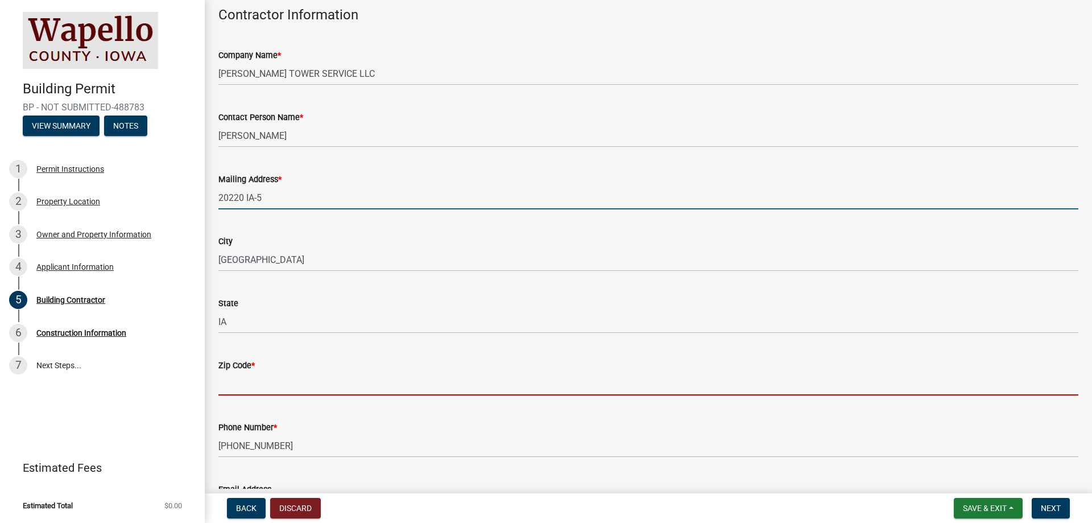
click at [280, 376] on input "Zip Code *" at bounding box center [648, 383] width 860 height 23
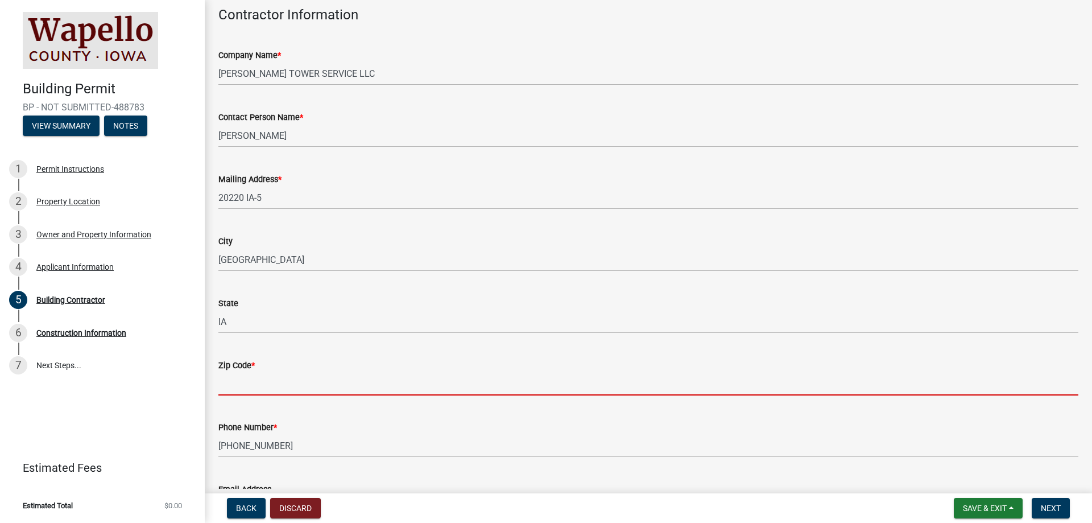
paste input "50047"
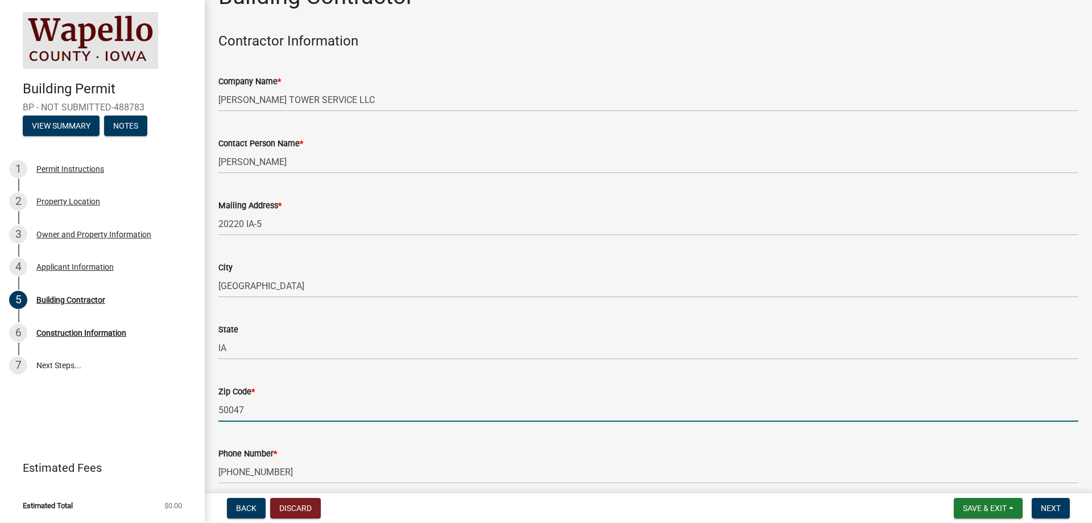
scroll to position [27, 0]
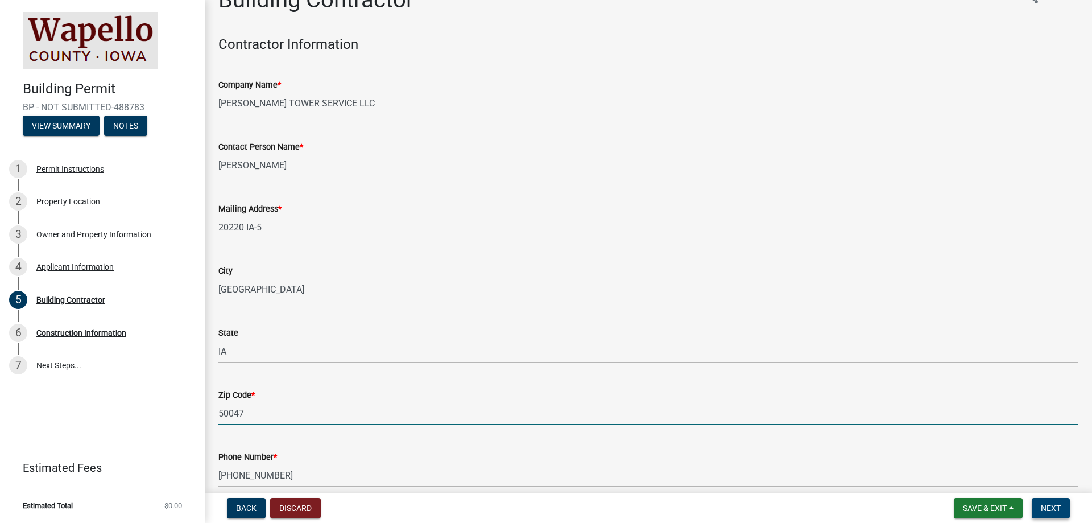
type input "50047"
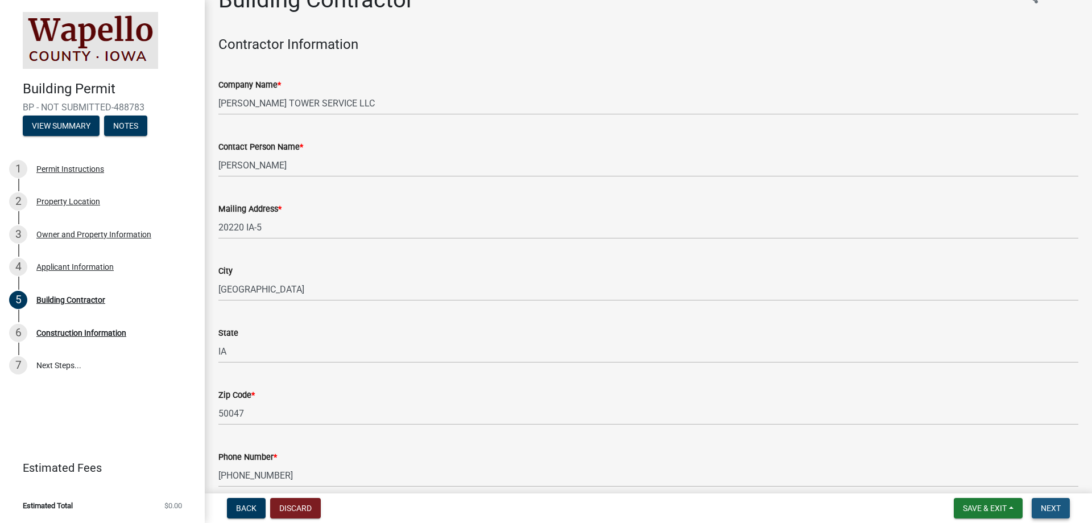
click at [1054, 507] on span "Next" at bounding box center [1051, 507] width 20 height 9
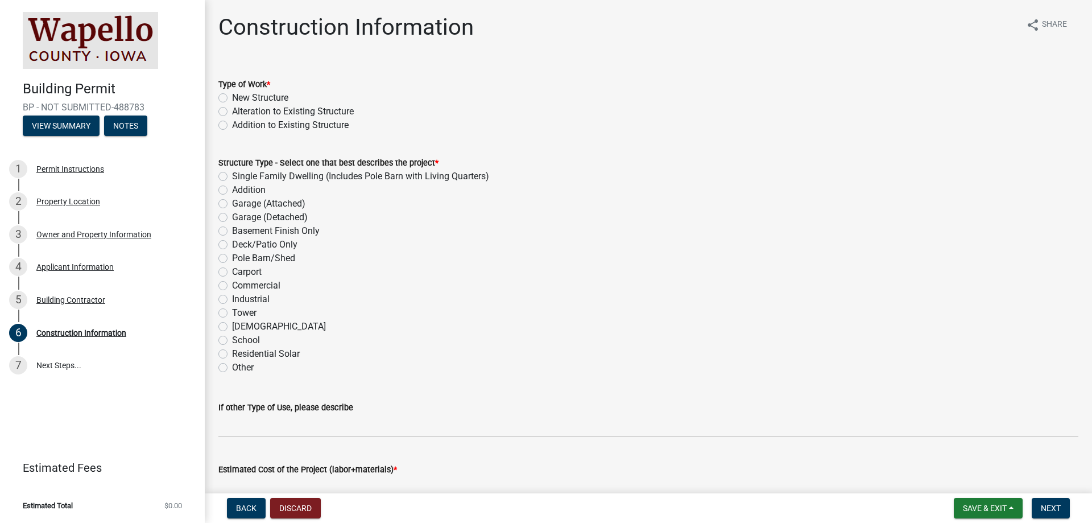
click at [246, 315] on label "Tower" at bounding box center [244, 313] width 24 height 14
click at [240, 313] on input "Tower" at bounding box center [235, 309] width 7 height 7
radio input "true"
click at [276, 111] on label "Alteration to Existing Structure" at bounding box center [293, 112] width 122 height 14
click at [240, 111] on input "Alteration to Existing Structure" at bounding box center [235, 108] width 7 height 7
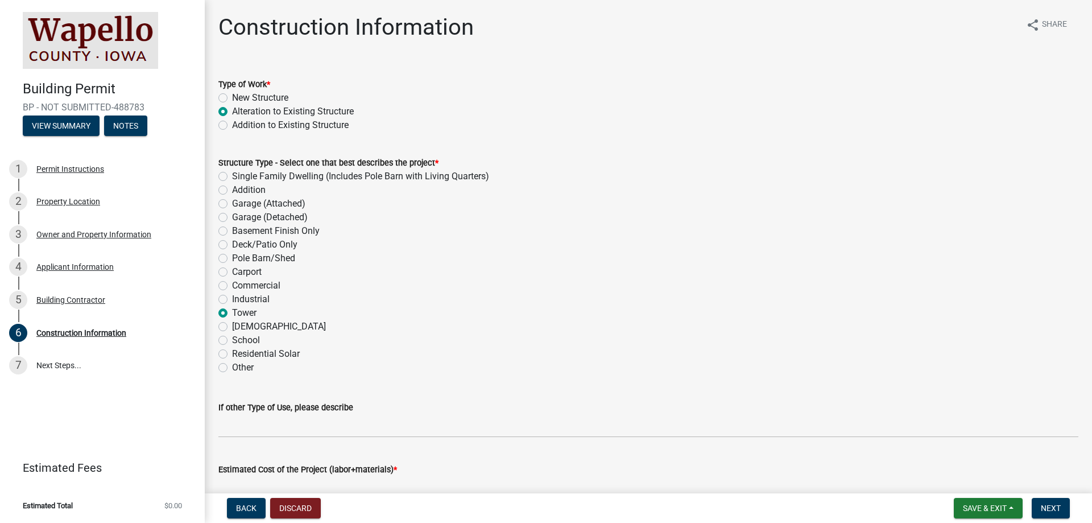
radio input "true"
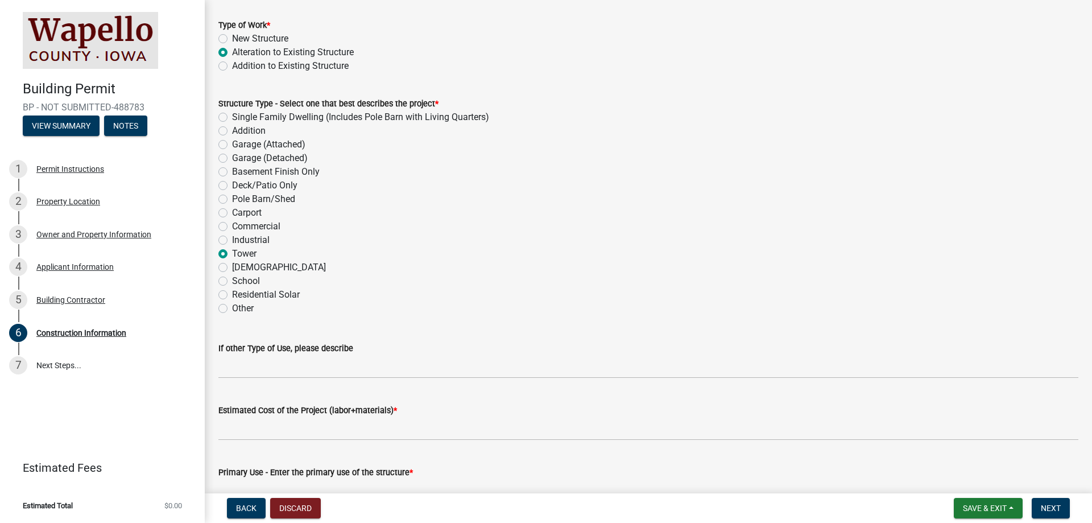
scroll to position [171, 0]
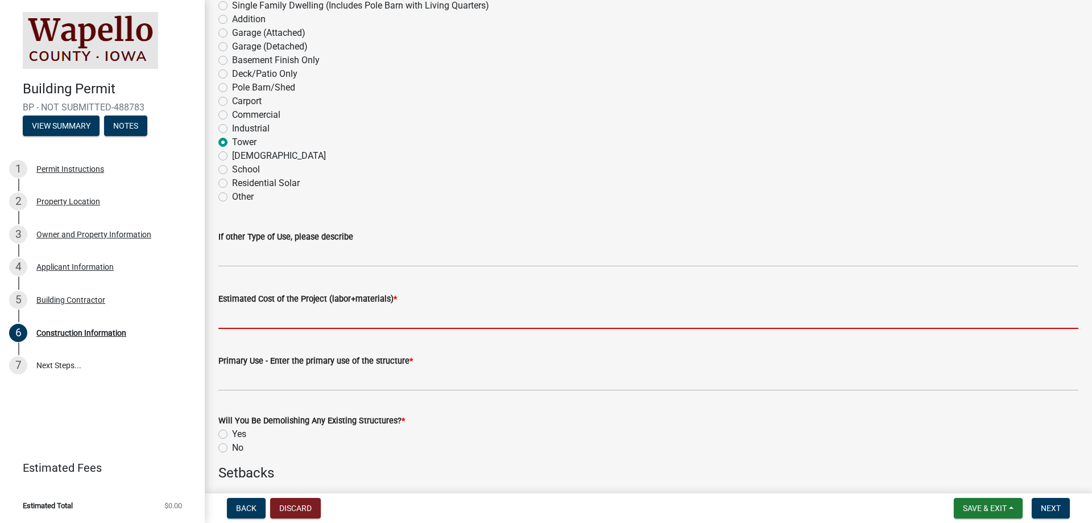
click at [345, 328] on input "Estimated Cost of the Project (labor+materials) *" at bounding box center [648, 317] width 860 height 23
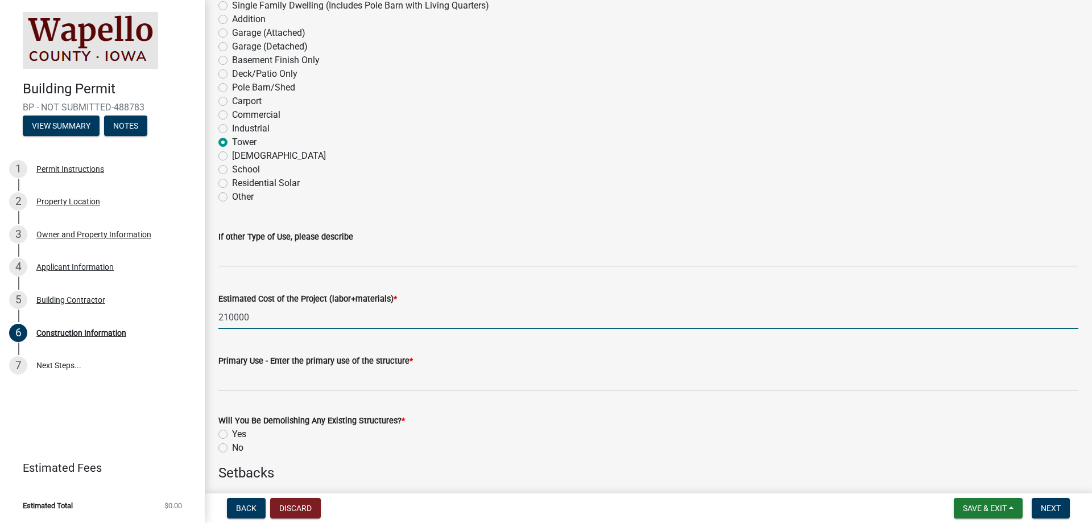
type input "210000"
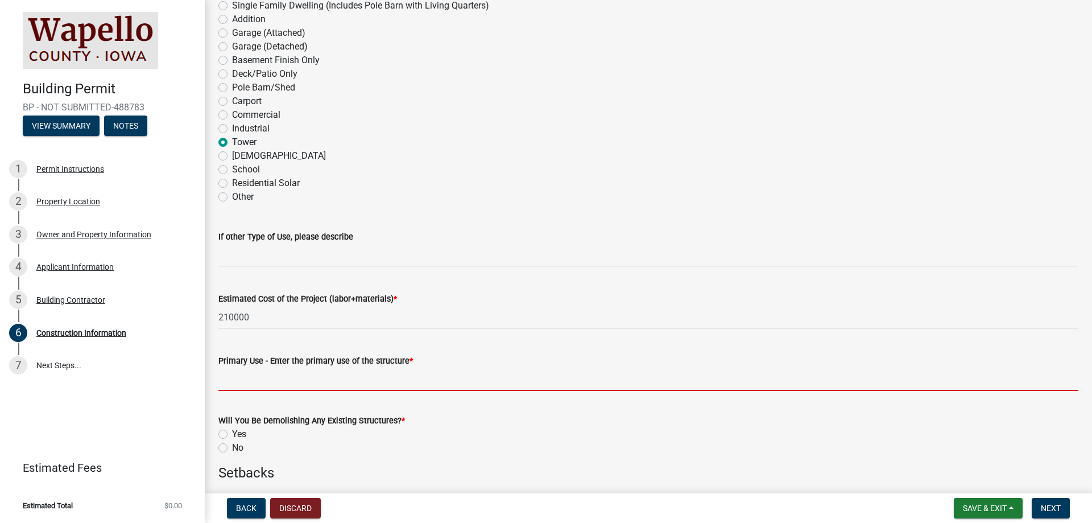
click at [361, 369] on input "Primary Use - Enter the primary use of the structure *" at bounding box center [648, 379] width 860 height 23
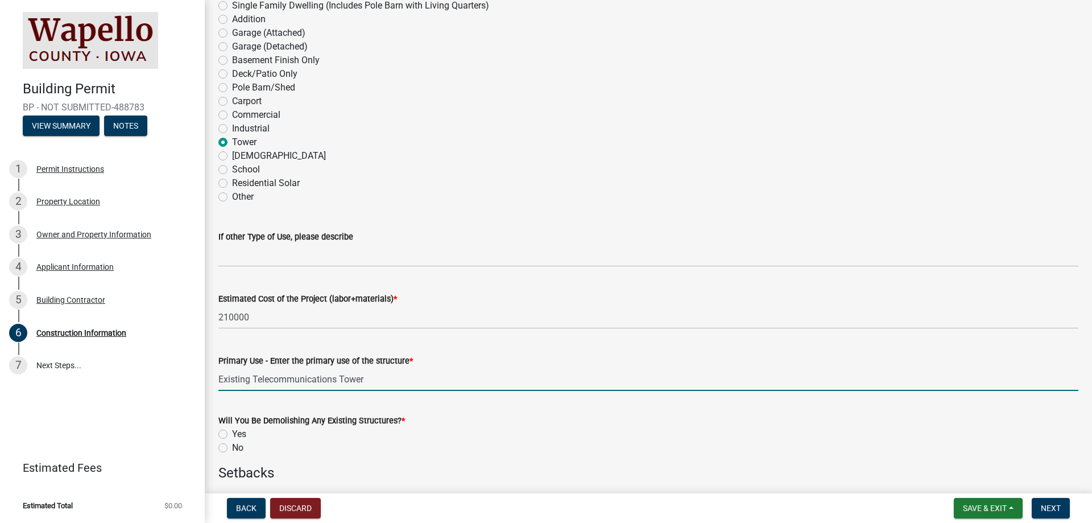
type input "Existing Telecommunications Tower"
click at [232, 447] on label "No" at bounding box center [237, 448] width 11 height 14
click at [232, 447] on input "No" at bounding box center [235, 444] width 7 height 7
radio input "true"
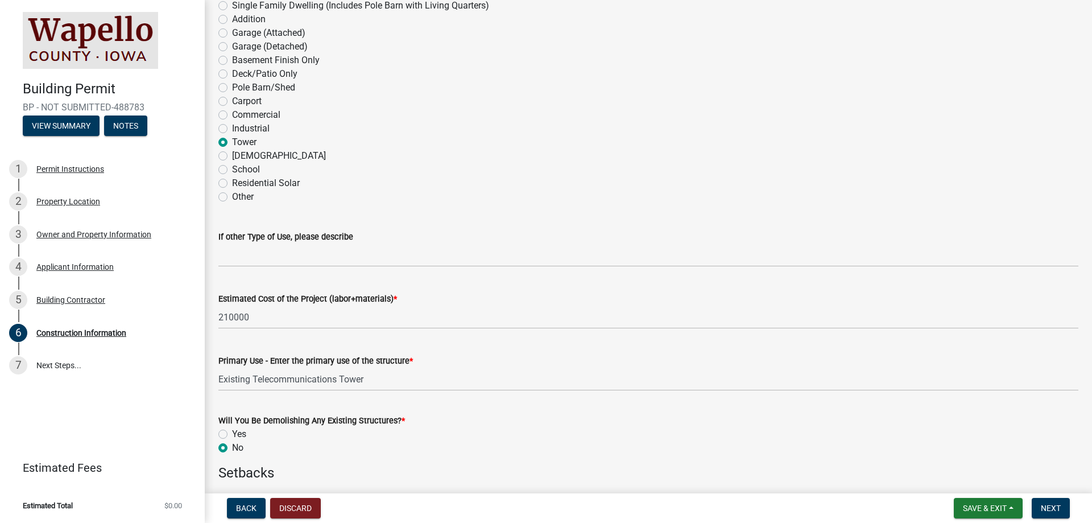
scroll to position [398, 0]
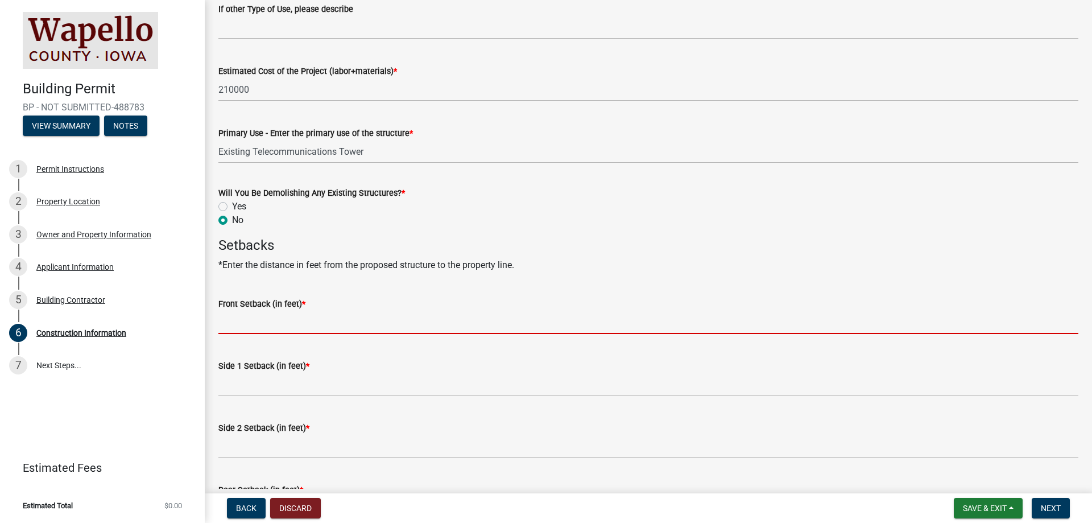
click at [277, 317] on input "Front Setback (in feet) *" at bounding box center [648, 322] width 860 height 23
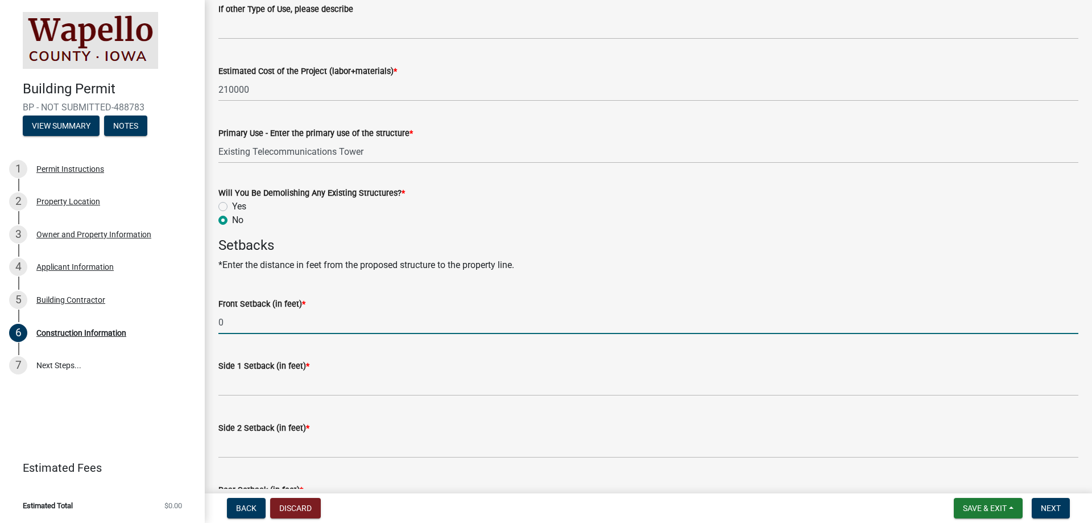
type input "0"
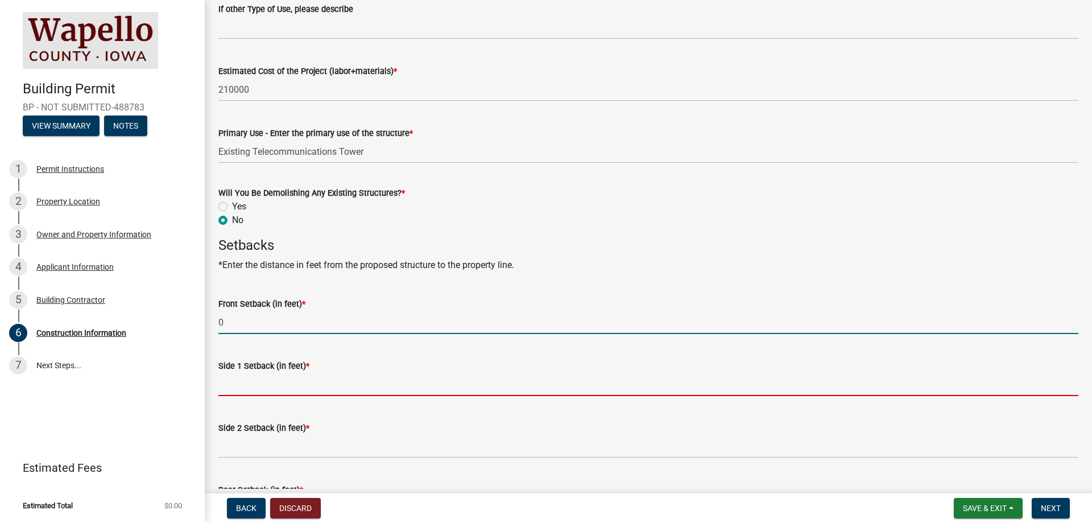
click at [280, 389] on input "Side 1 Setback (in feet) *" at bounding box center [648, 384] width 860 height 23
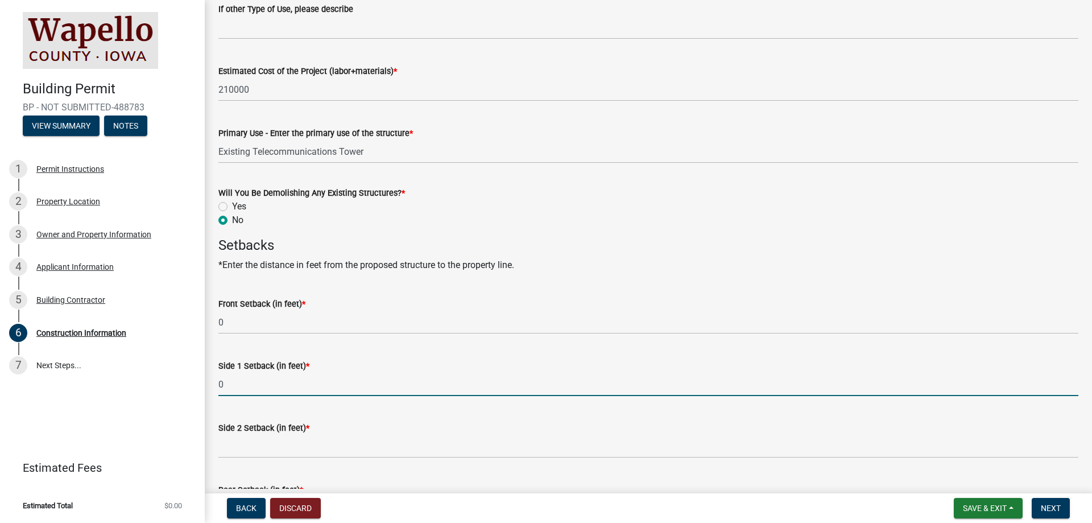
type input "0"
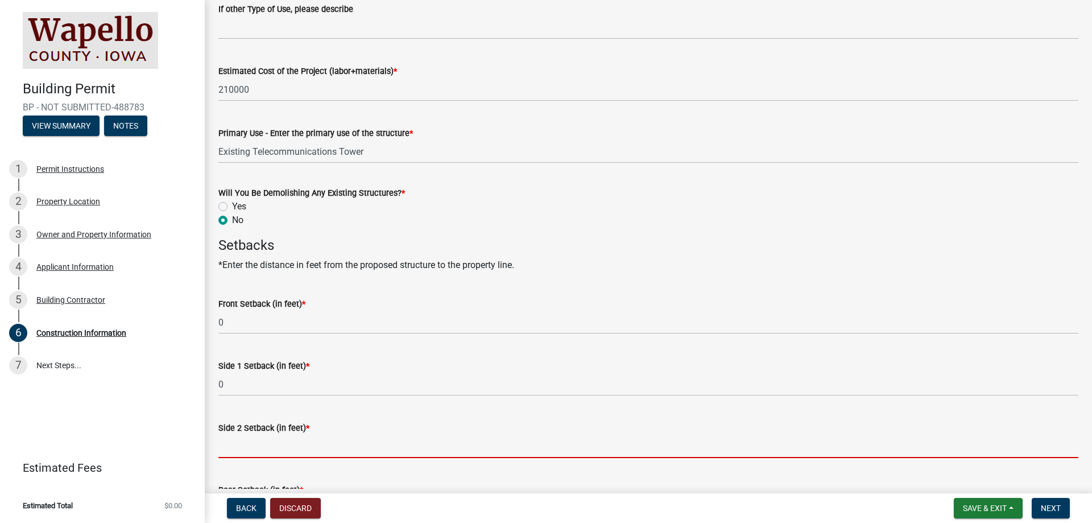
click at [286, 453] on input "Side 2 Setback (in feet) *" at bounding box center [648, 446] width 860 height 23
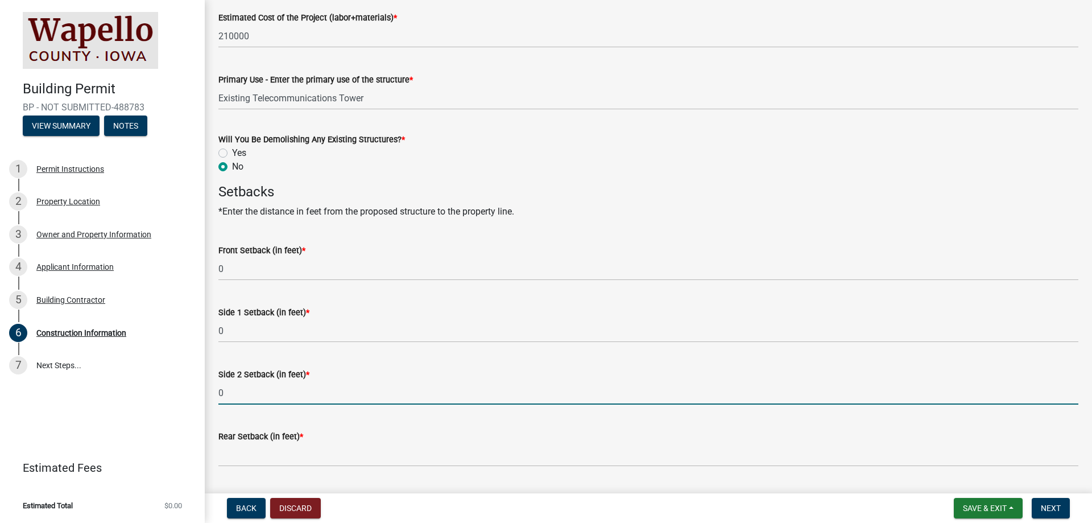
scroll to position [512, 0]
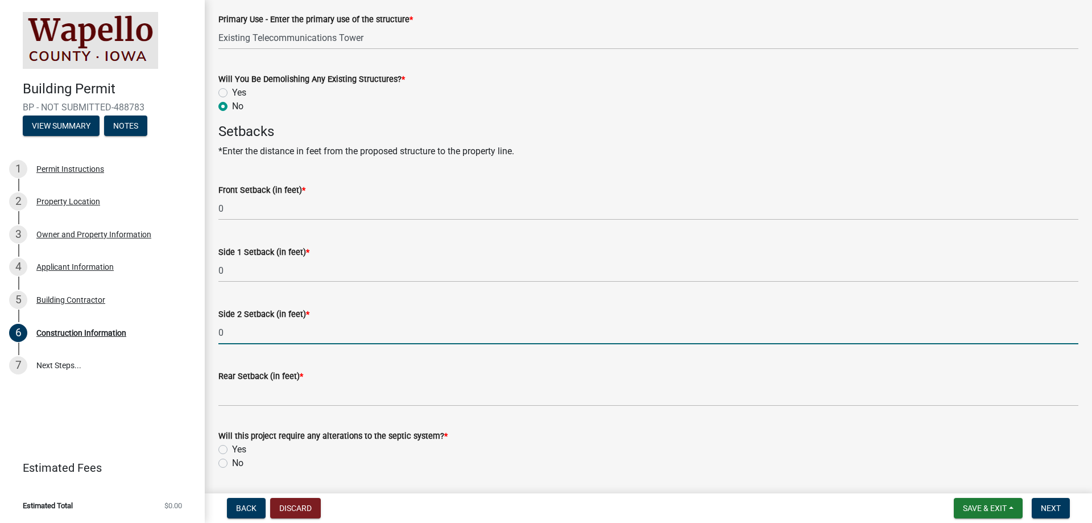
type input "0"
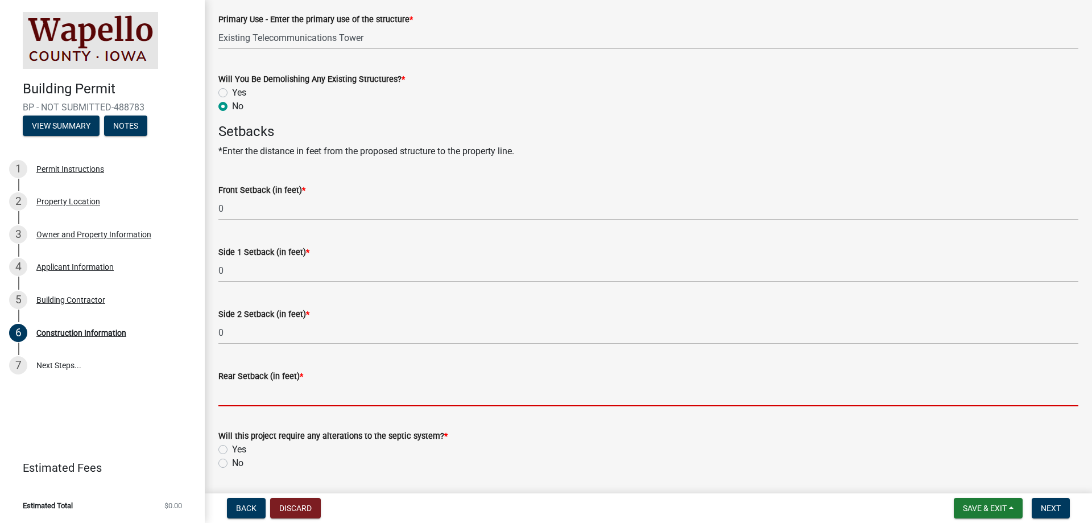
click at [271, 395] on input "Rear Setback (in feet) *" at bounding box center [648, 394] width 860 height 23
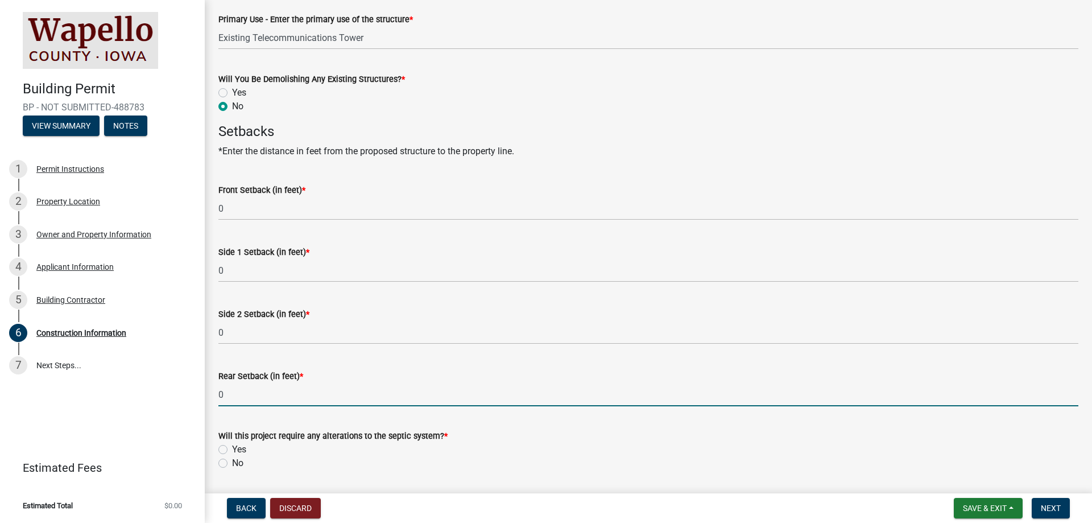
type input "0"
click at [229, 457] on div "No" at bounding box center [648, 463] width 860 height 14
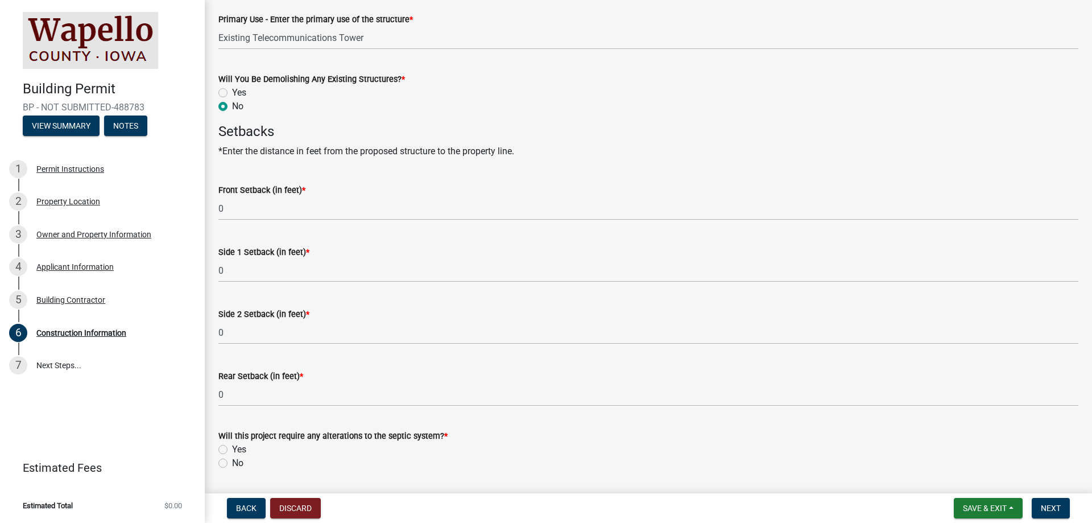
click at [232, 461] on label "No" at bounding box center [237, 463] width 11 height 14
click at [232, 461] on input "No" at bounding box center [235, 459] width 7 height 7
radio input "true"
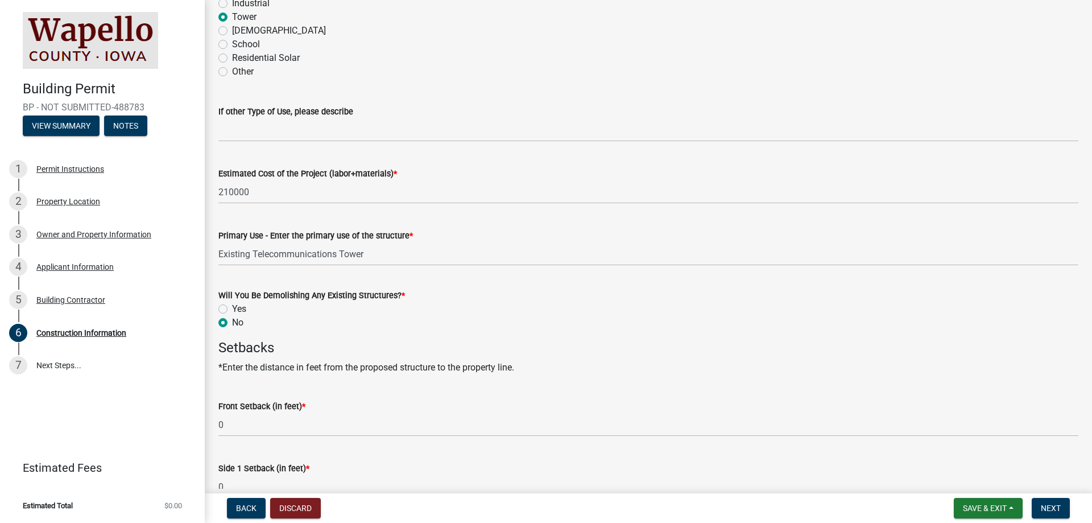
scroll to position [341, 0]
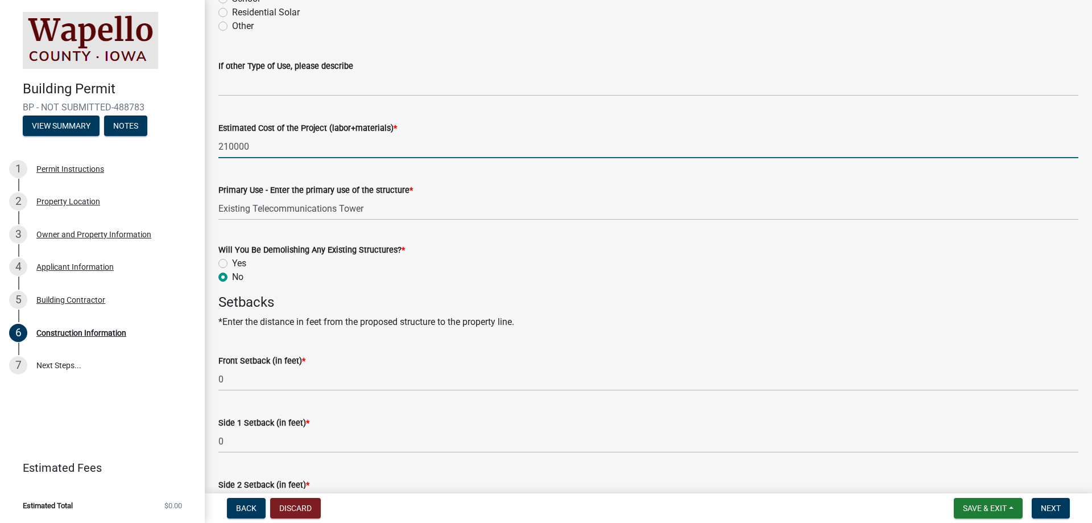
click at [234, 143] on input "210000" at bounding box center [648, 146] width 860 height 23
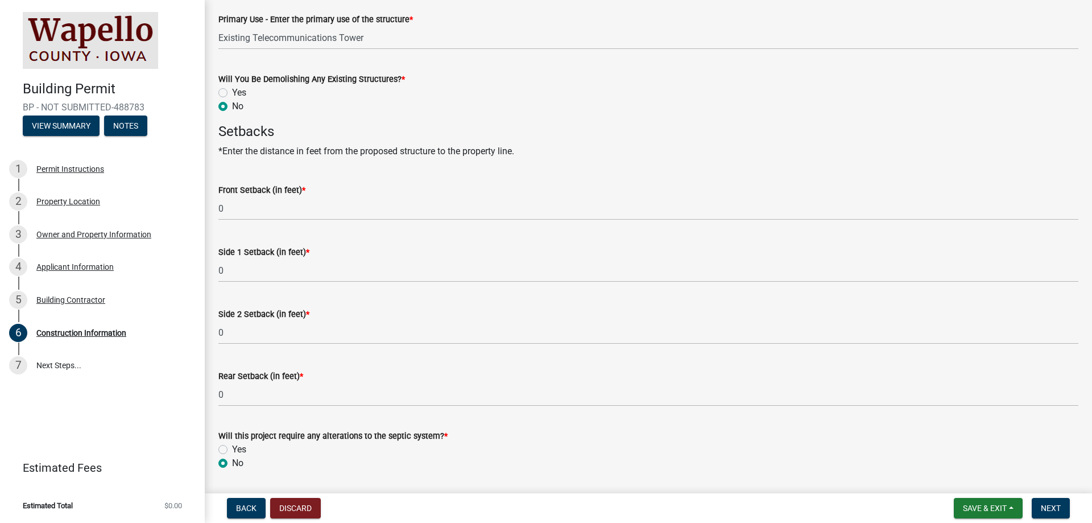
scroll to position [548, 0]
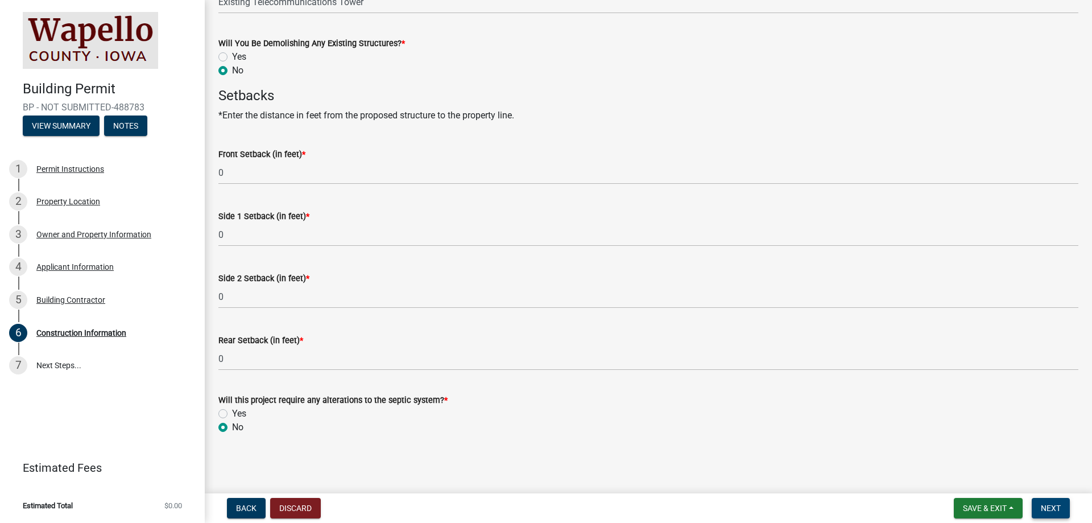
click at [1058, 504] on span "Next" at bounding box center [1051, 507] width 20 height 9
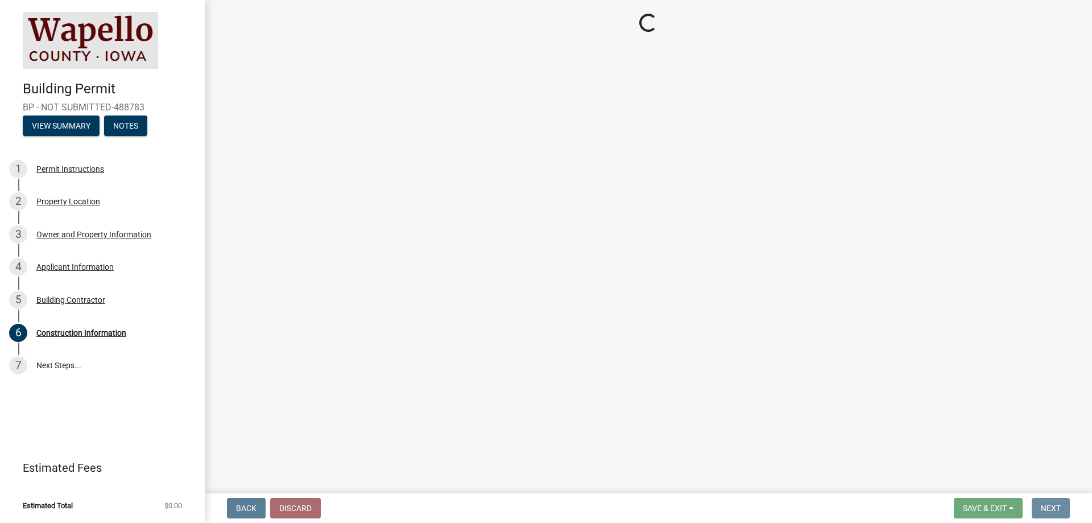
scroll to position [0, 0]
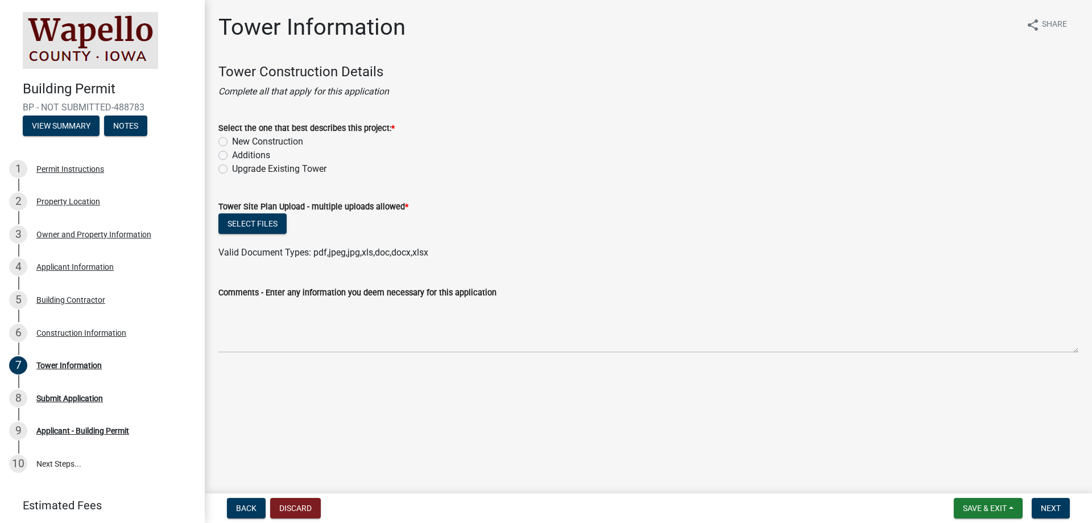
click at [251, 165] on label "Upgrade Existing Tower" at bounding box center [279, 169] width 94 height 14
click at [240, 165] on input "Upgrade Existing Tower" at bounding box center [235, 165] width 7 height 7
radio input "true"
click at [236, 221] on button "Select files" at bounding box center [252, 223] width 68 height 20
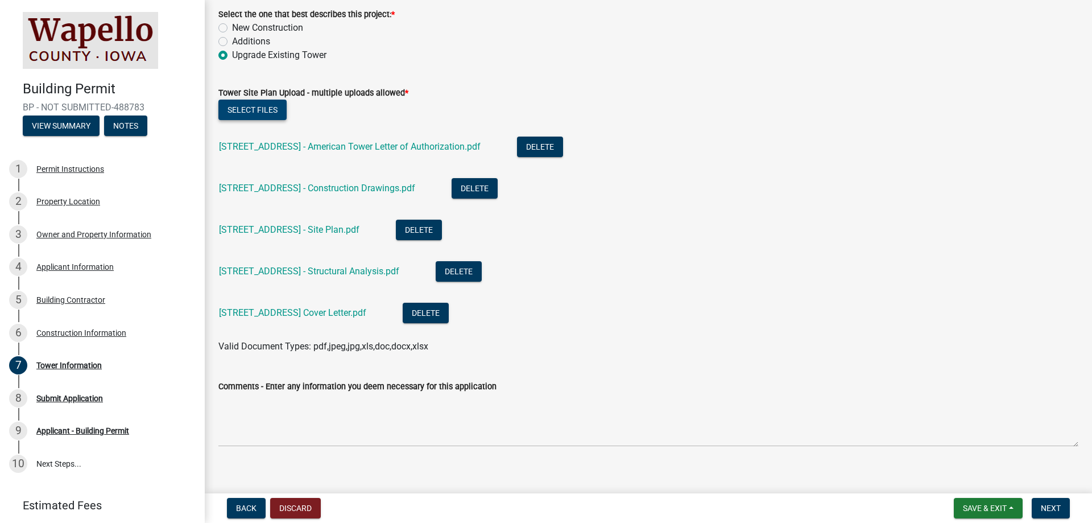
scroll to position [125, 0]
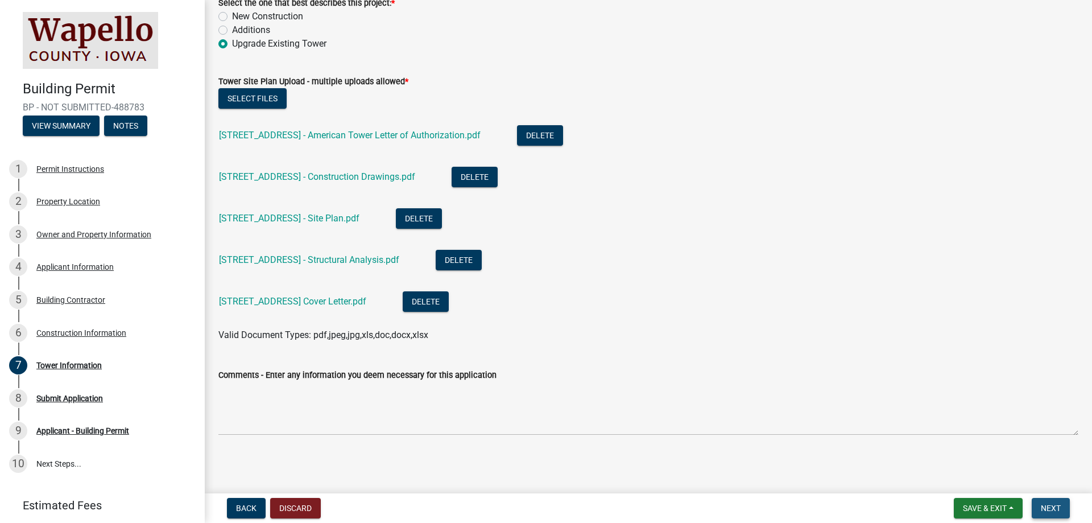
click at [1054, 504] on span "Next" at bounding box center [1051, 507] width 20 height 9
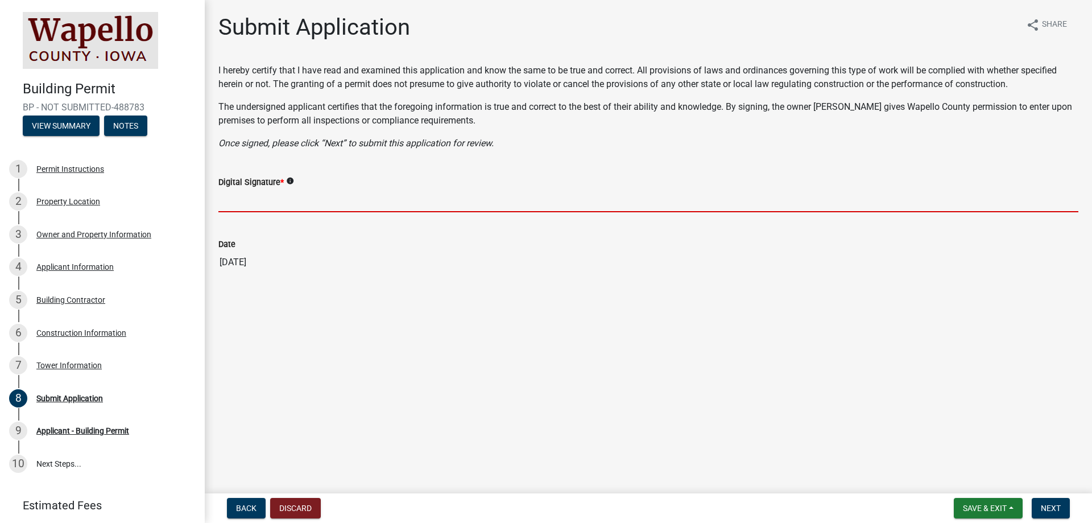
click at [284, 197] on input "Digital Signature *" at bounding box center [648, 200] width 860 height 23
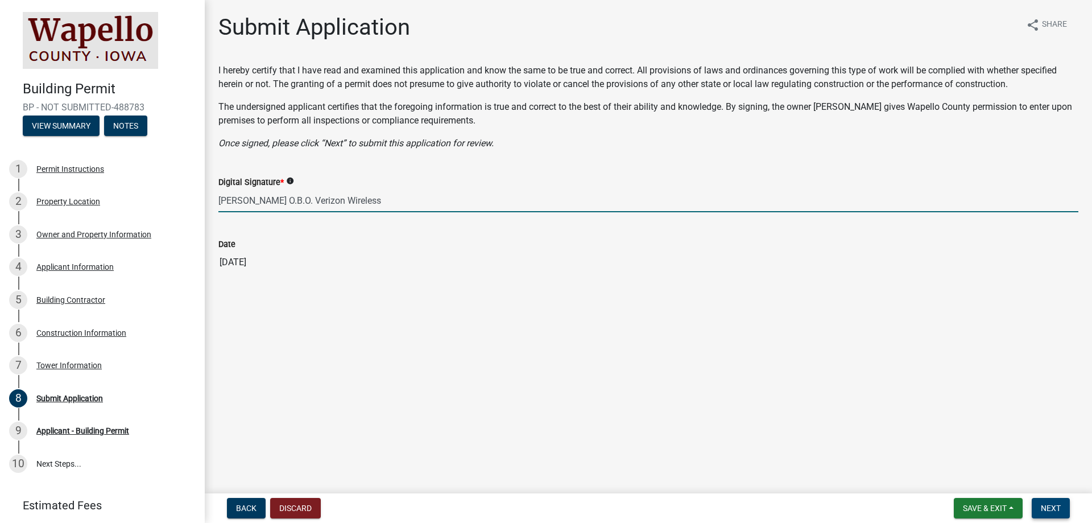
type input "[PERSON_NAME] O.B.O. Verizon Wireless"
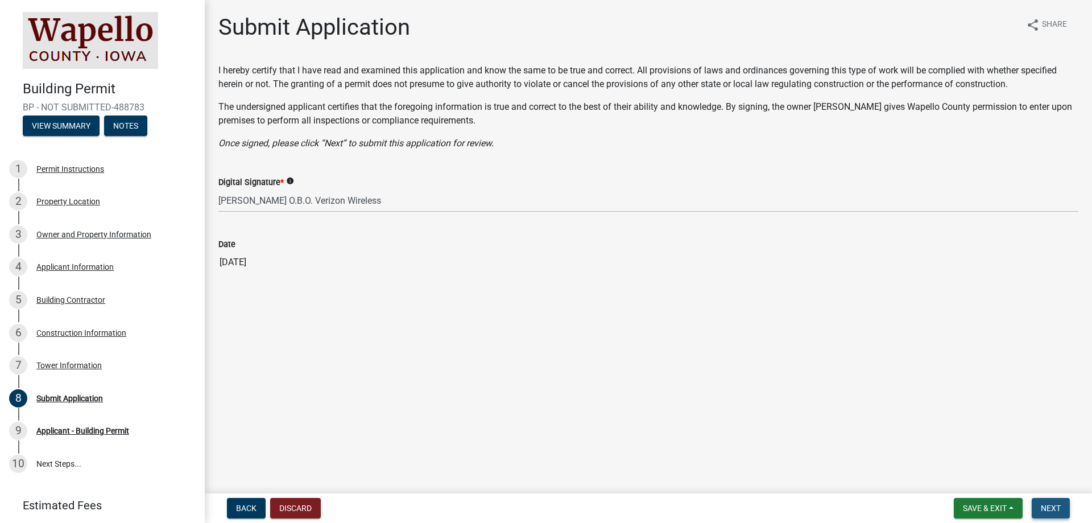
click at [1049, 503] on span "Next" at bounding box center [1051, 507] width 20 height 9
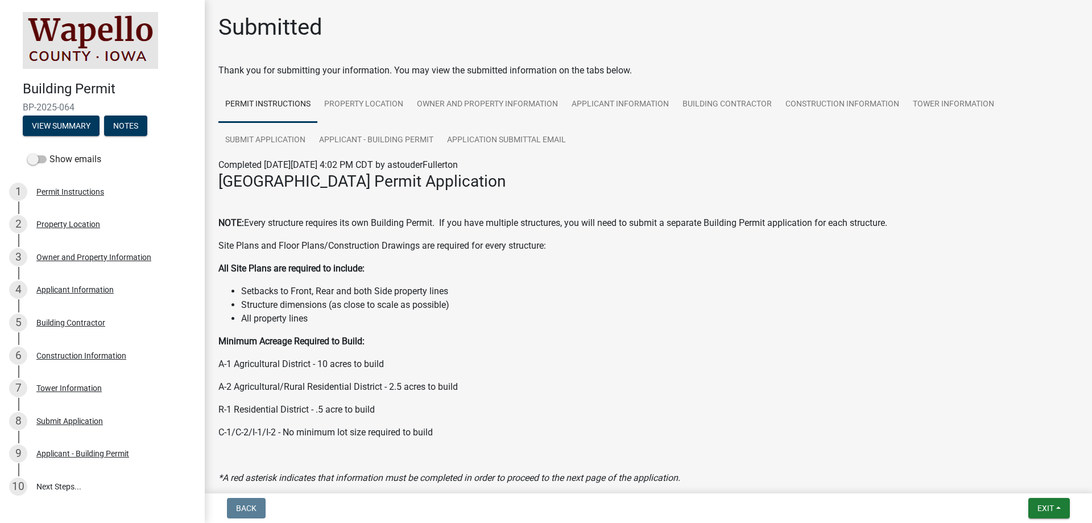
click at [1051, 204] on h4 at bounding box center [648, 204] width 860 height 16
